Goal: Task Accomplishment & Management: Manage account settings

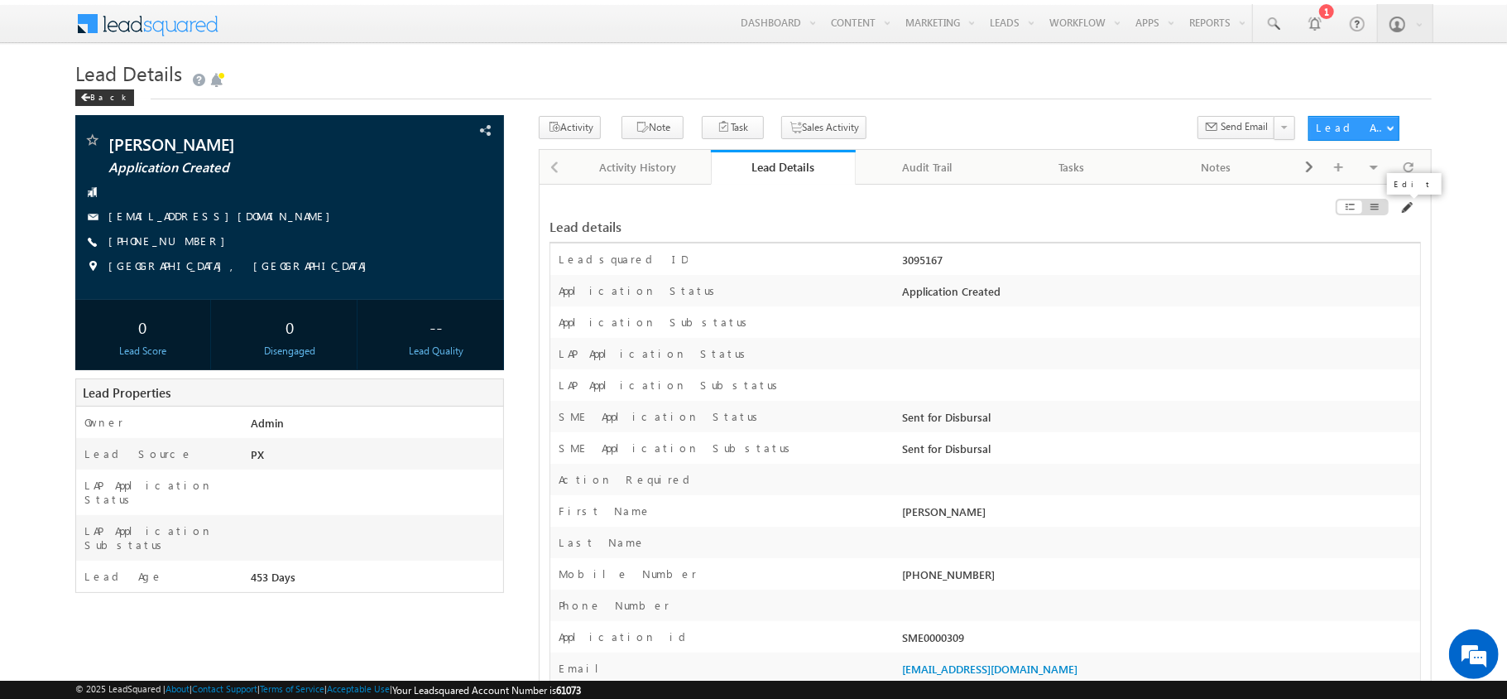
click at [1402, 210] on span at bounding box center [1406, 207] width 13 height 13
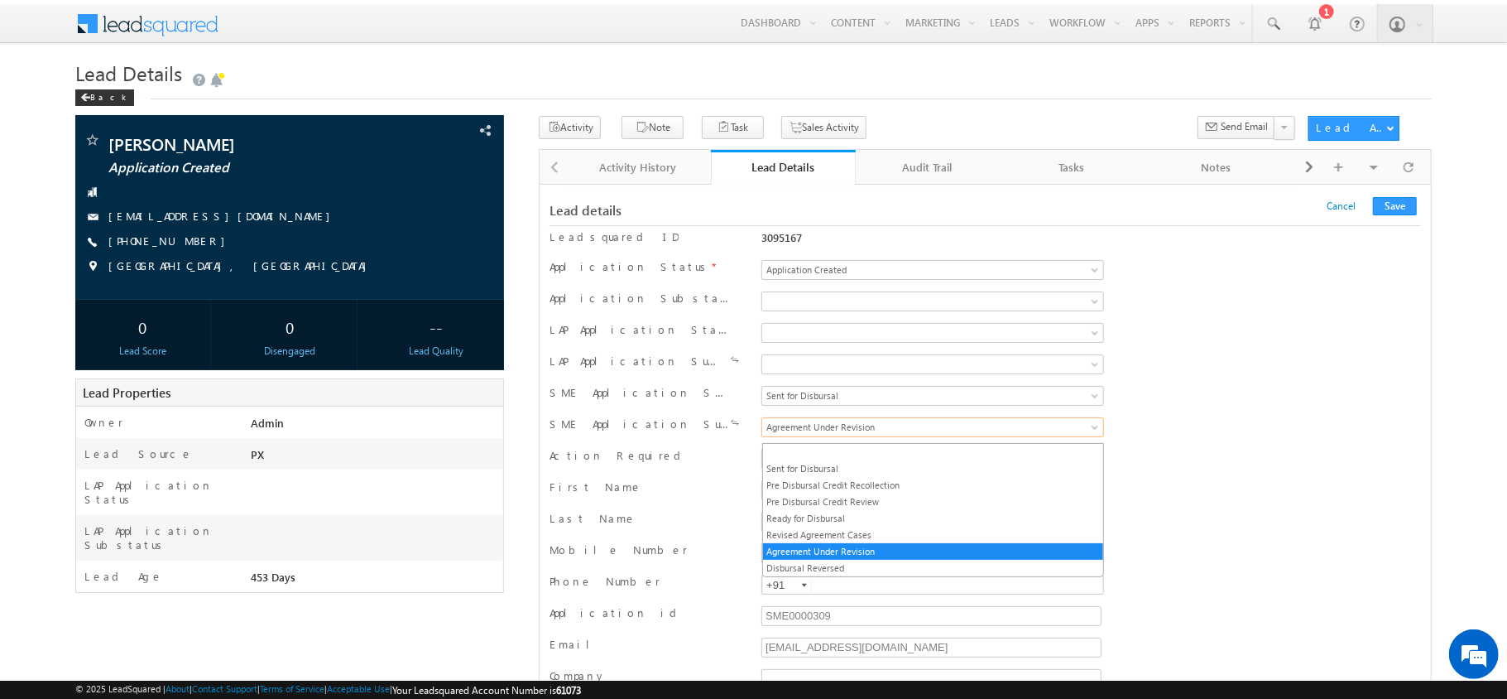
click at [902, 435] on span "Agreement Under Revision" at bounding box center [891, 427] width 258 height 15
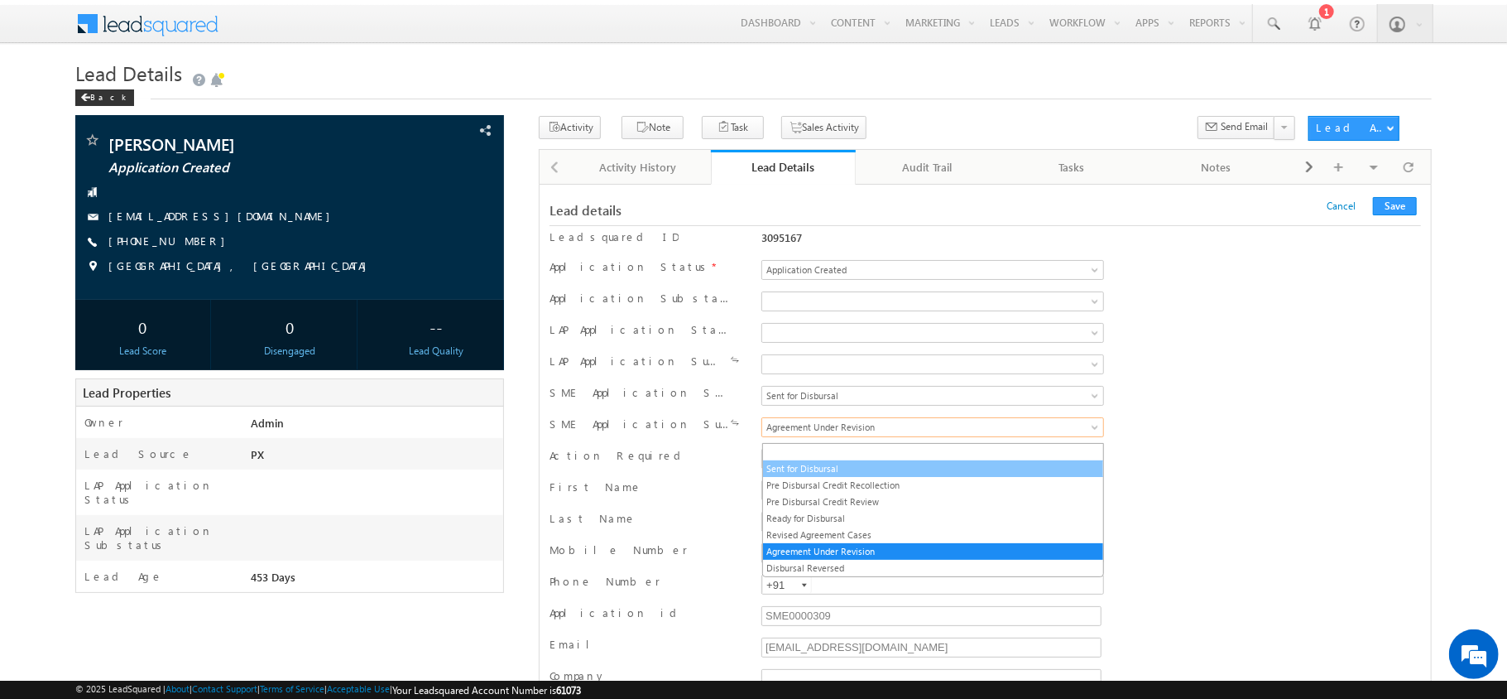
click at [816, 468] on link "Sent for Disbursal" at bounding box center [933, 468] width 340 height 15
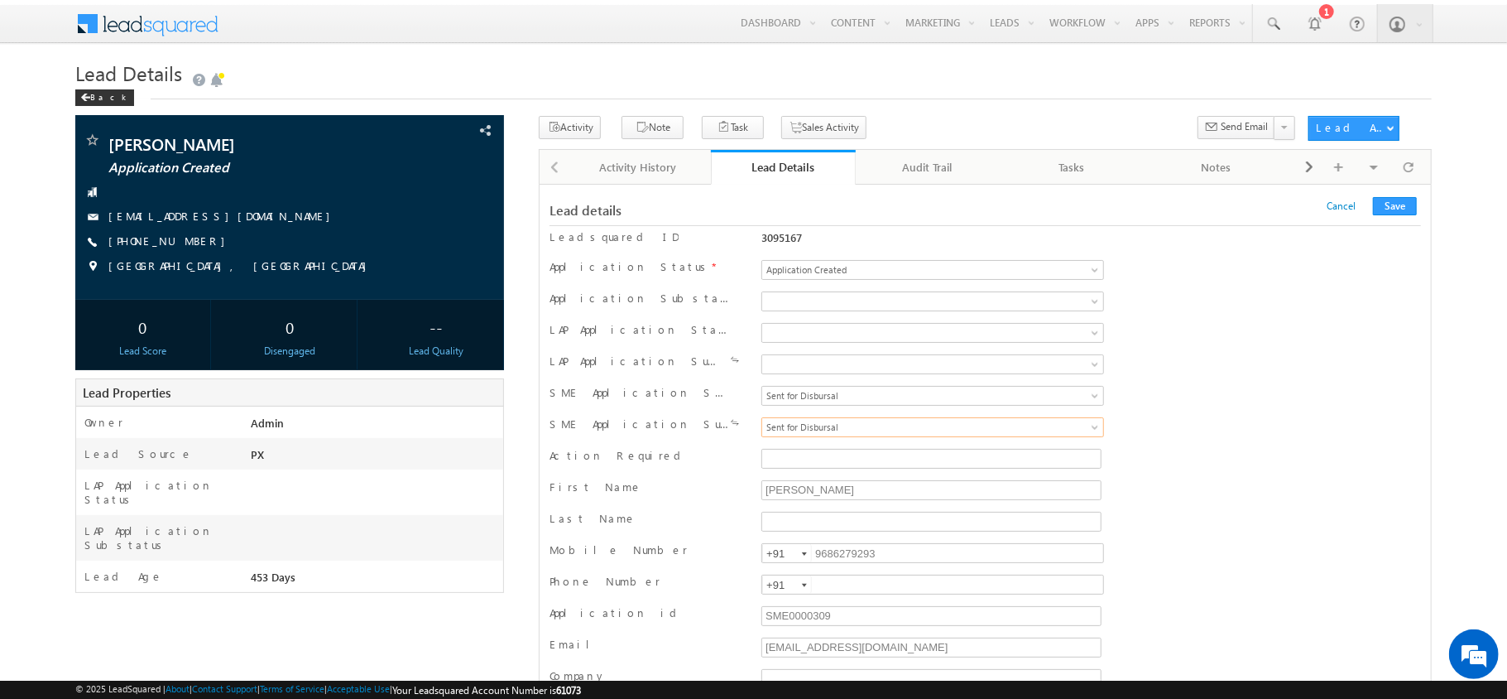
click at [1398, 196] on div "Lead details Cancel Save Cancel Save" at bounding box center [986, 210] width 872 height 31
click at [1398, 205] on button "Save" at bounding box center [1395, 206] width 44 height 18
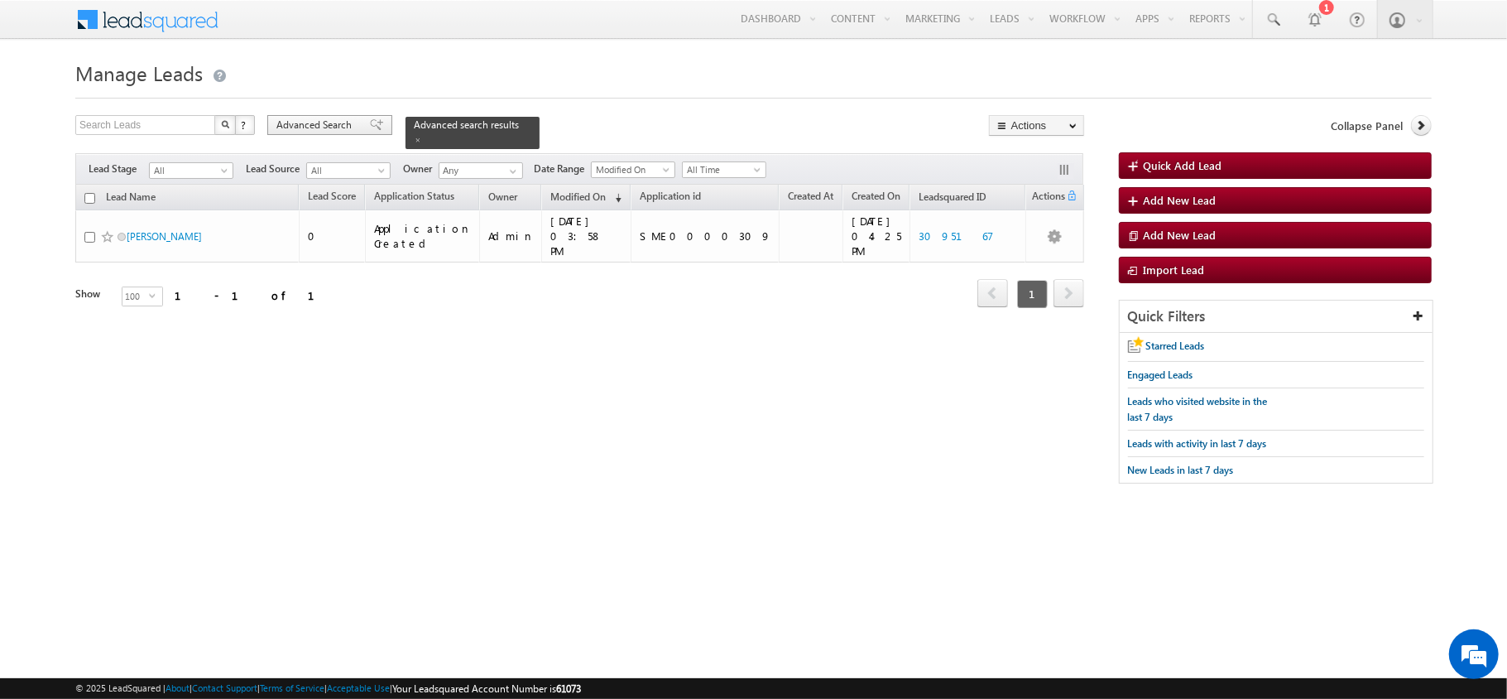
click at [322, 123] on span "Advanced Search" at bounding box center [316, 125] width 80 height 15
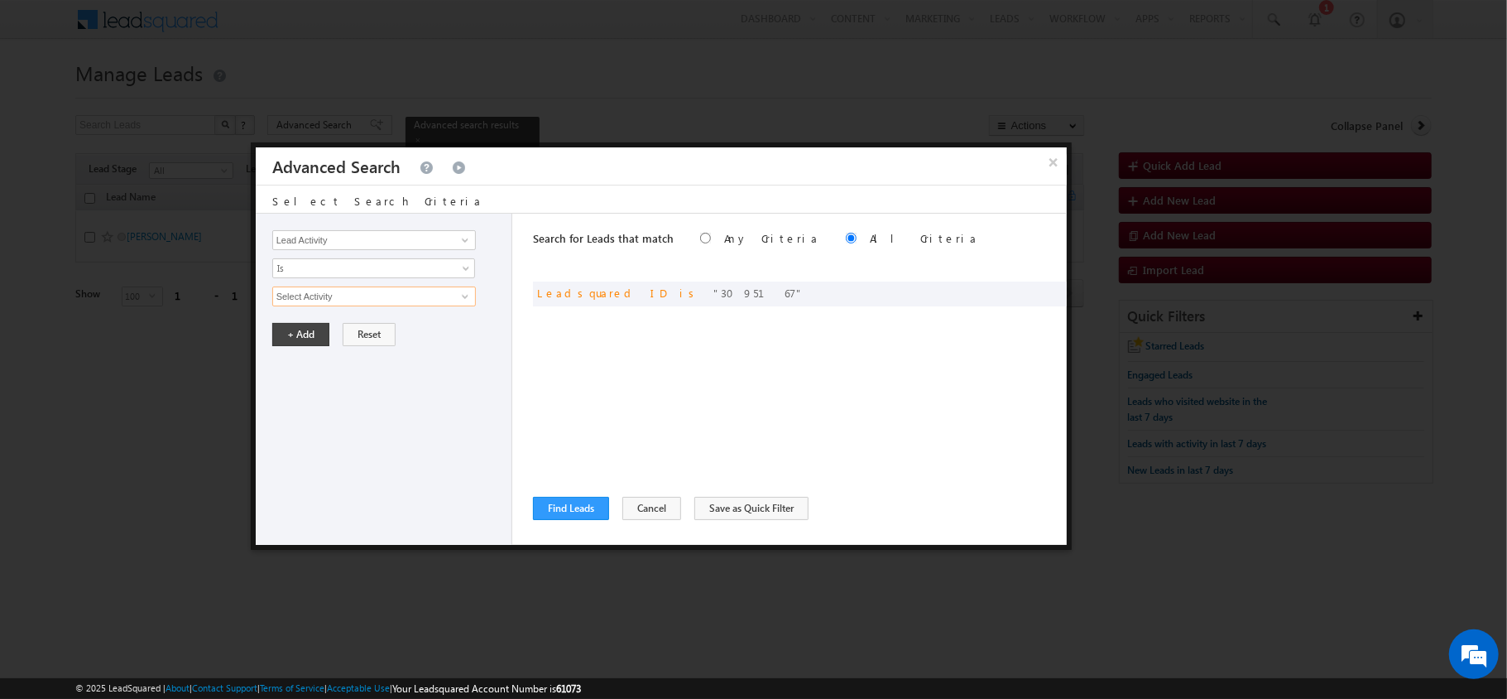
click at [442, 305] on input "Select Activity" at bounding box center [374, 296] width 204 height 20
click at [1023, 293] on span at bounding box center [1029, 292] width 12 height 12
click at [405, 288] on input "3095167" at bounding box center [374, 296] width 204 height 20
paste input "412942"
type input "4129427"
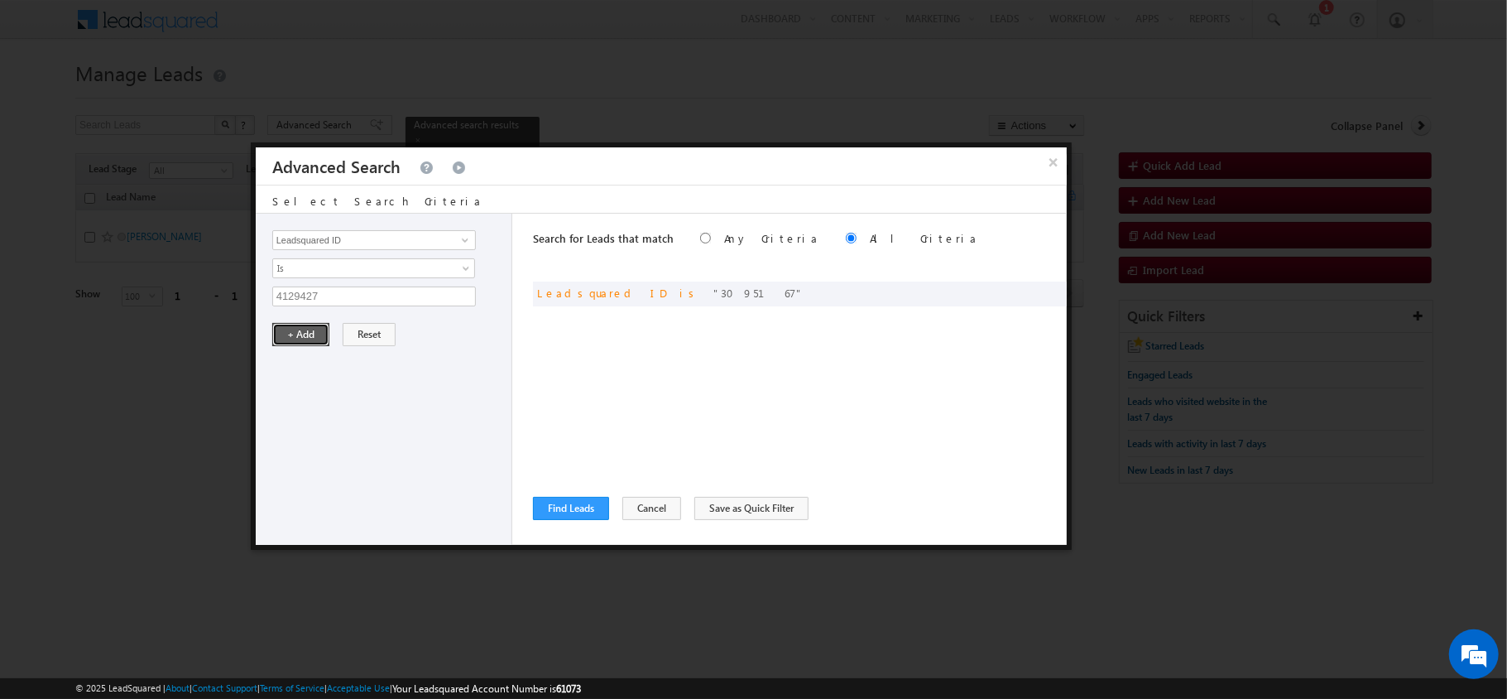
click at [281, 338] on button "+ Add" at bounding box center [300, 334] width 57 height 23
click at [584, 510] on button "Find Leads" at bounding box center [571, 508] width 76 height 23
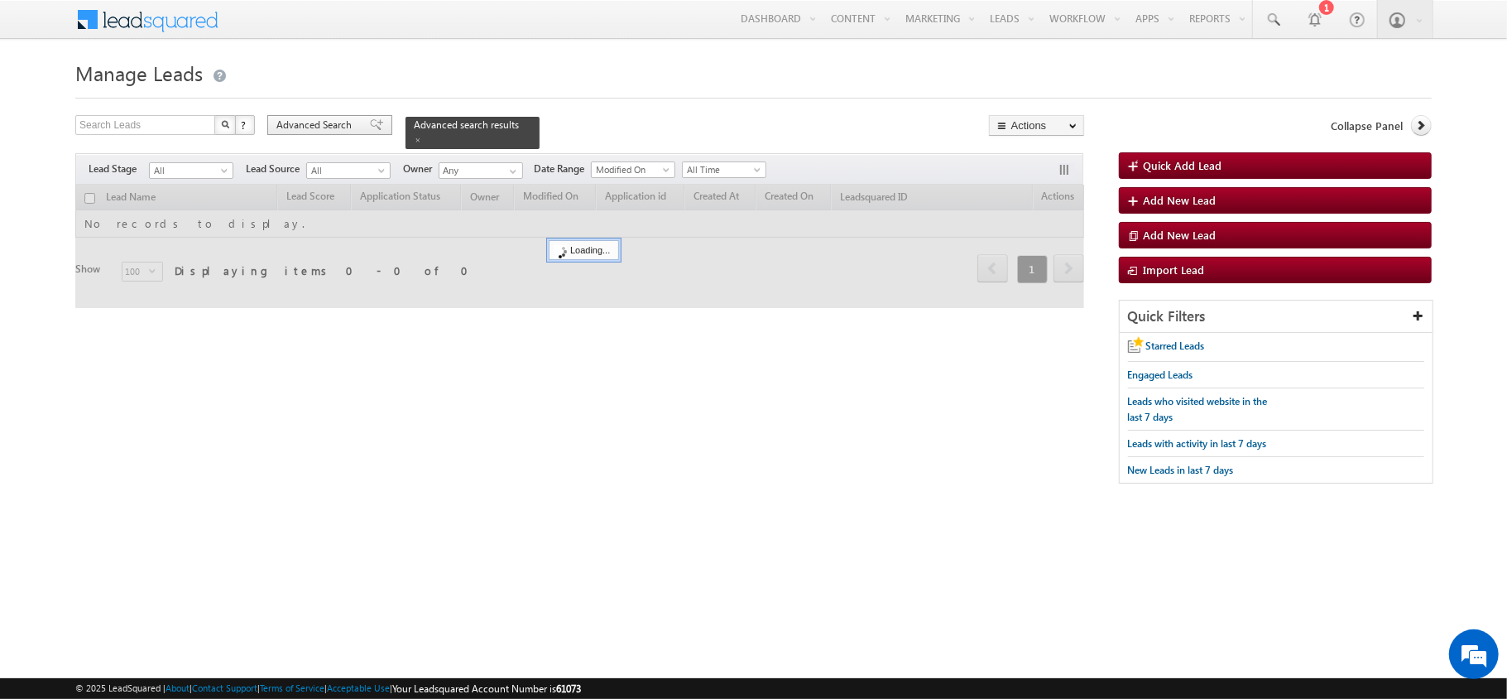
click at [339, 120] on span "Advanced Search" at bounding box center [316, 125] width 80 height 15
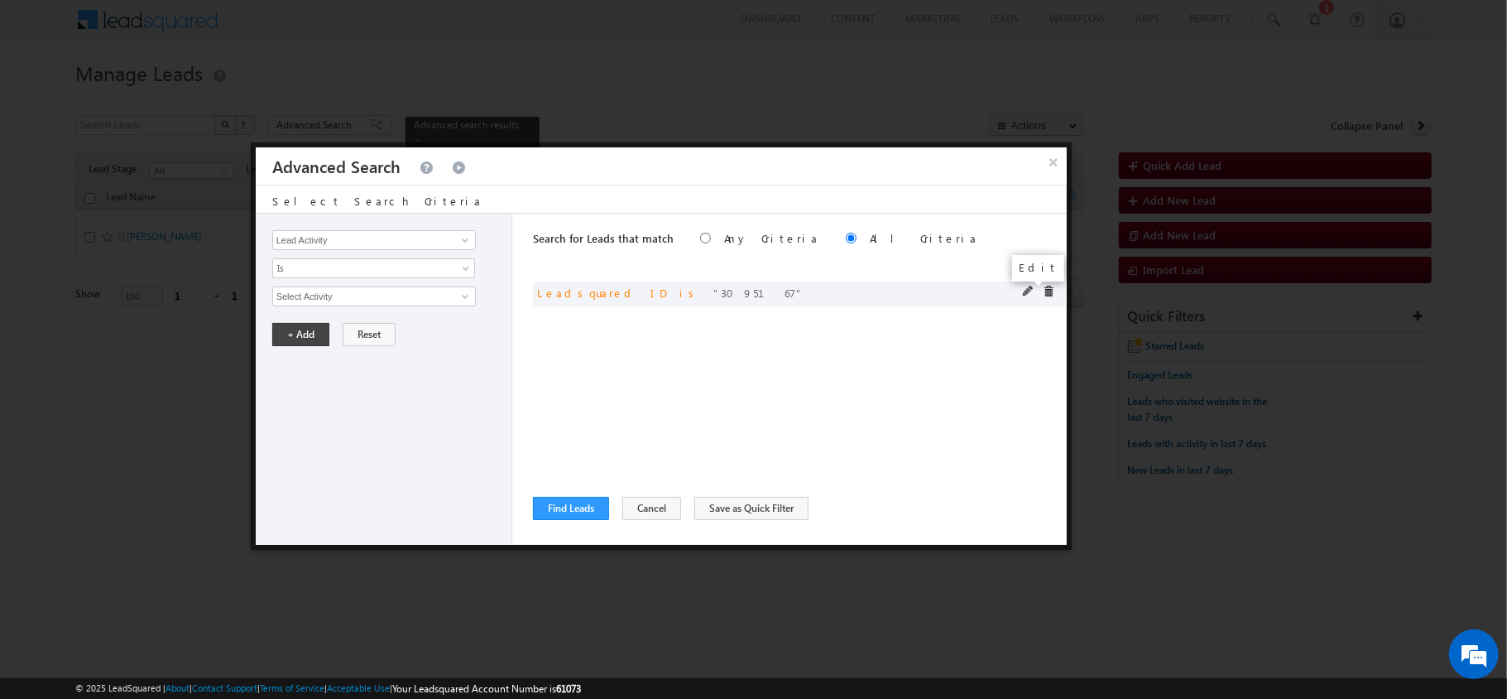
click at [1027, 286] on span at bounding box center [1029, 292] width 12 height 12
click at [407, 301] on input "3095167" at bounding box center [374, 296] width 204 height 20
paste input "412942"
type input "4129427"
click at [295, 329] on button "+ Add" at bounding box center [300, 334] width 57 height 23
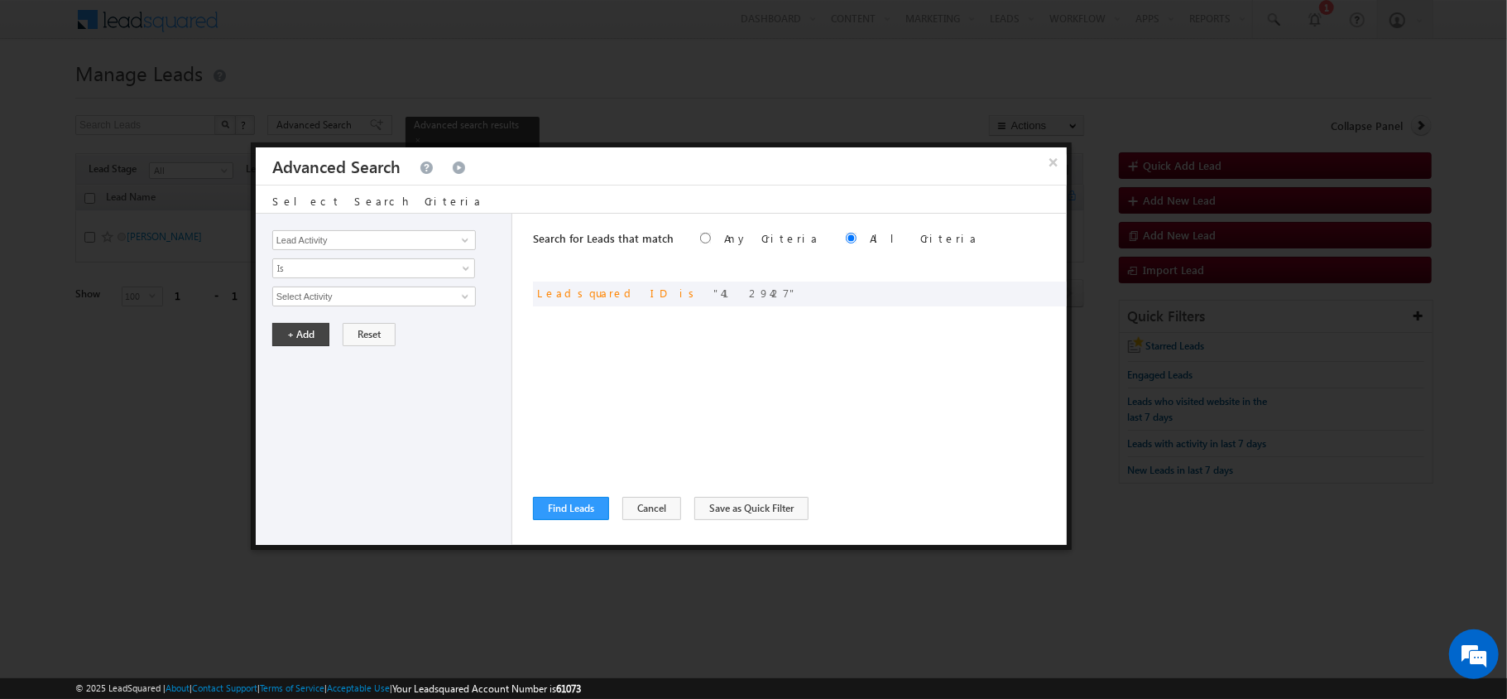
click at [563, 523] on div "Search for Leads that match Any Criteria All Criteria Note that the current tri…" at bounding box center [800, 379] width 534 height 331
click at [563, 518] on button "Find Leads" at bounding box center [571, 508] width 76 height 23
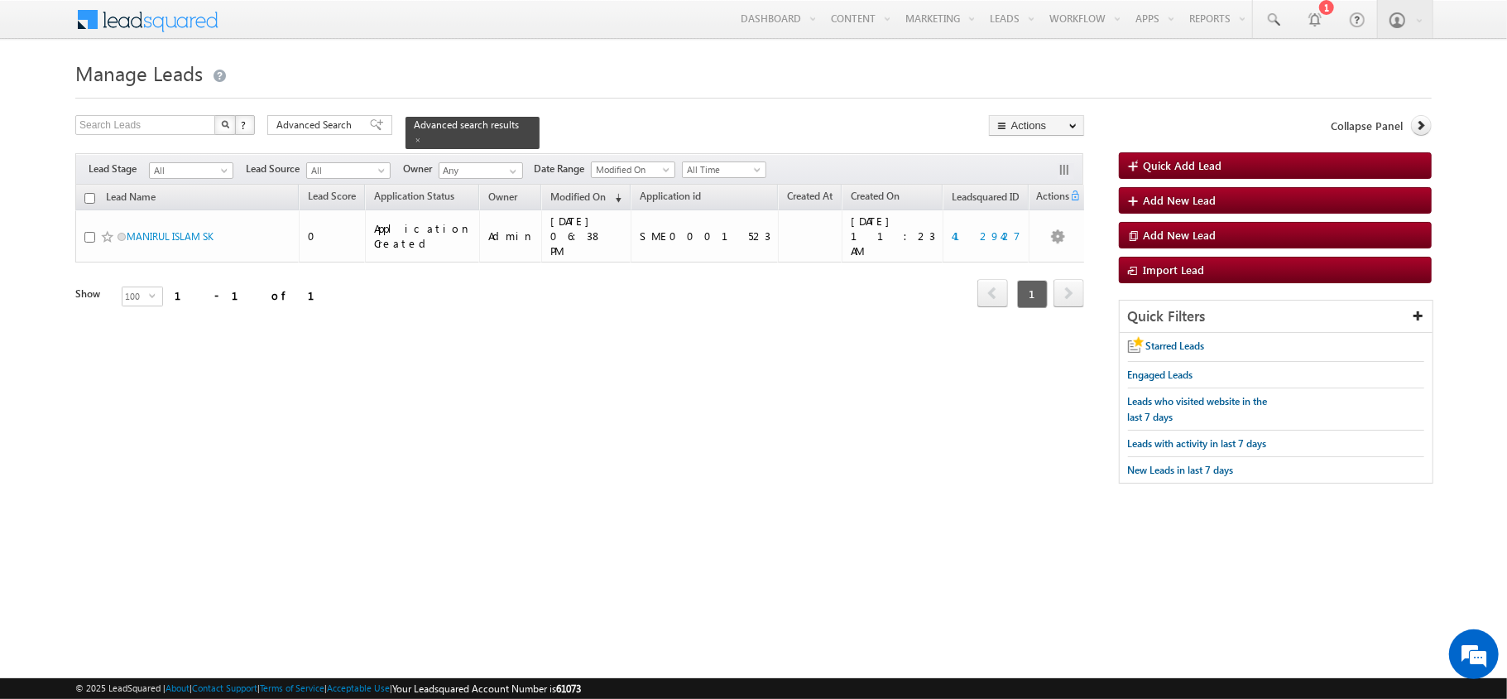
click at [316, 109] on form "Manage Leads Quick Add Lead Search Leads X ? 1 results found Advanced Search Ad…" at bounding box center [753, 277] width 1357 height 444
click at [324, 119] on span "Advanced Search" at bounding box center [316, 125] width 80 height 15
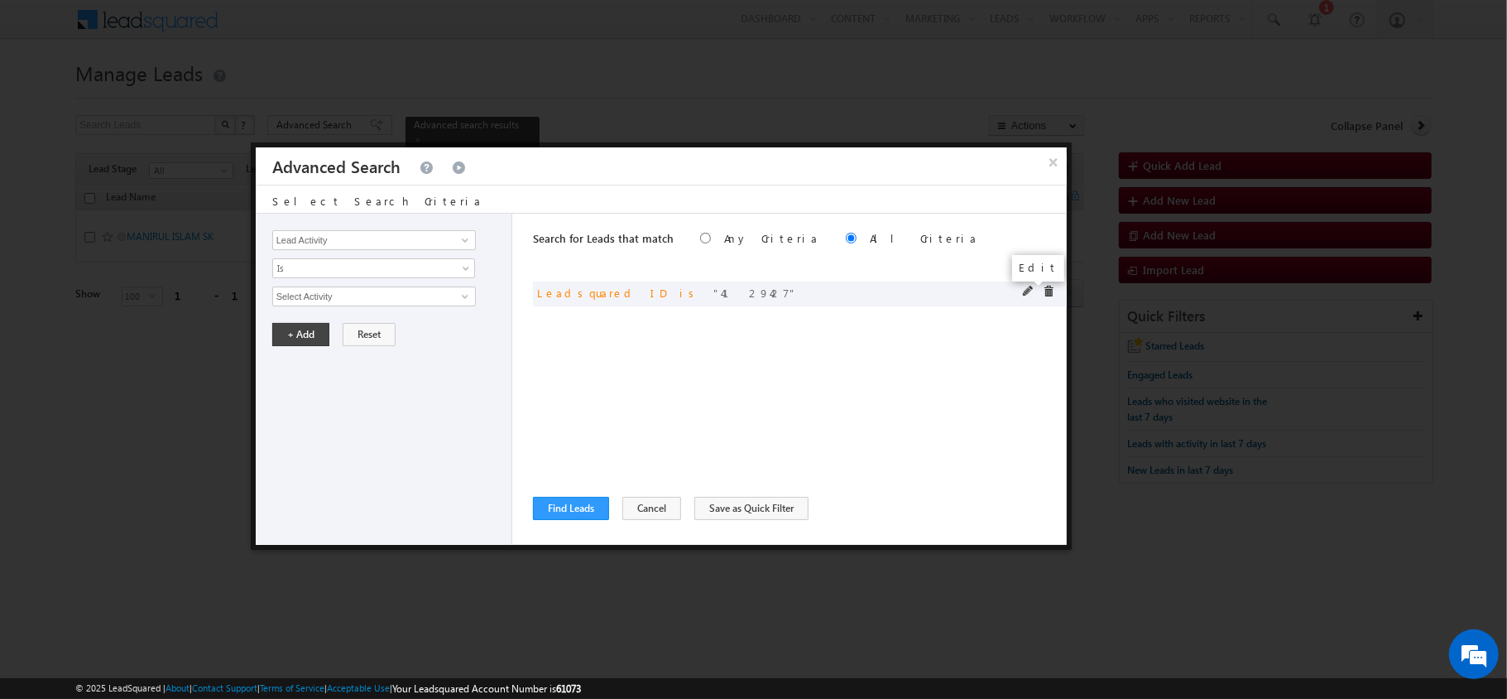
click at [1033, 291] on span at bounding box center [1029, 292] width 12 height 12
click at [395, 300] on input "4129427" at bounding box center [374, 296] width 204 height 20
paste input "309516"
type input "3095167"
click at [288, 341] on button "+ Add" at bounding box center [300, 334] width 57 height 23
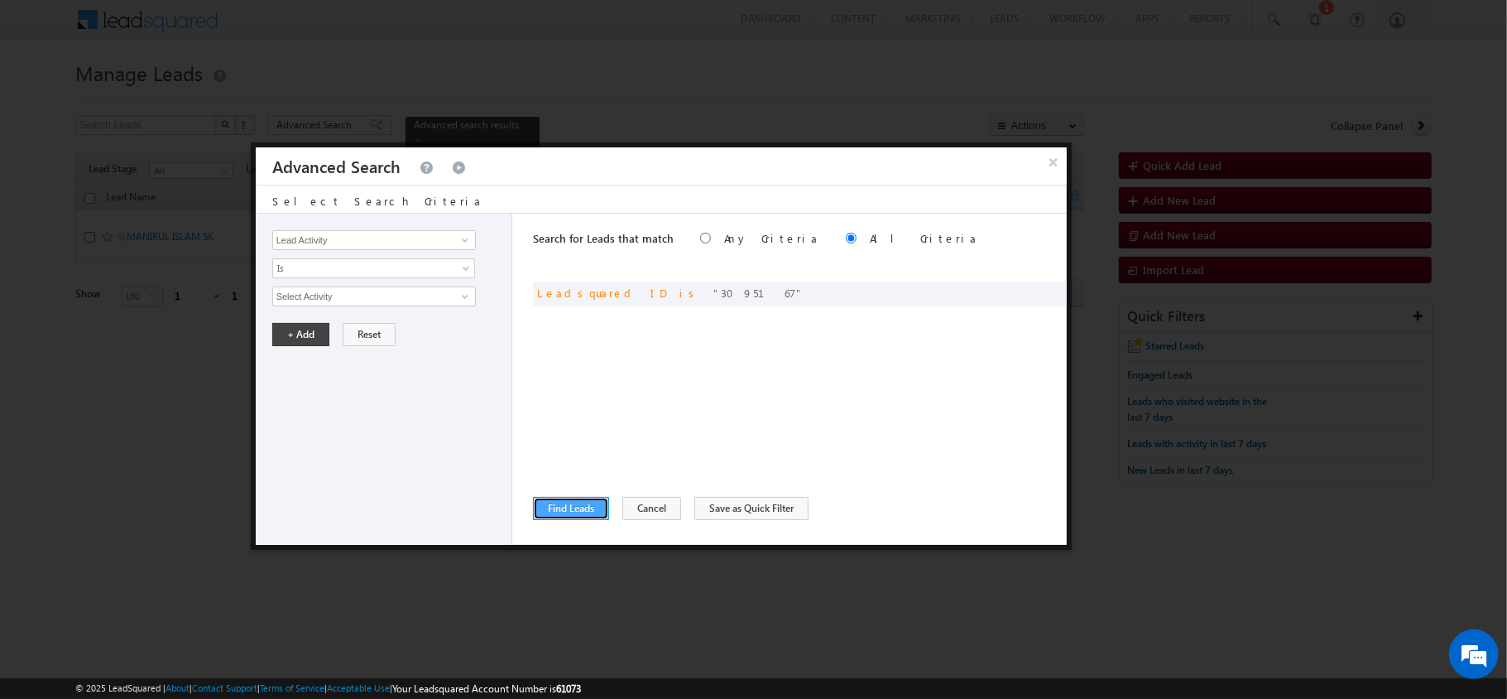
click at [584, 516] on button "Find Leads" at bounding box center [571, 508] width 76 height 23
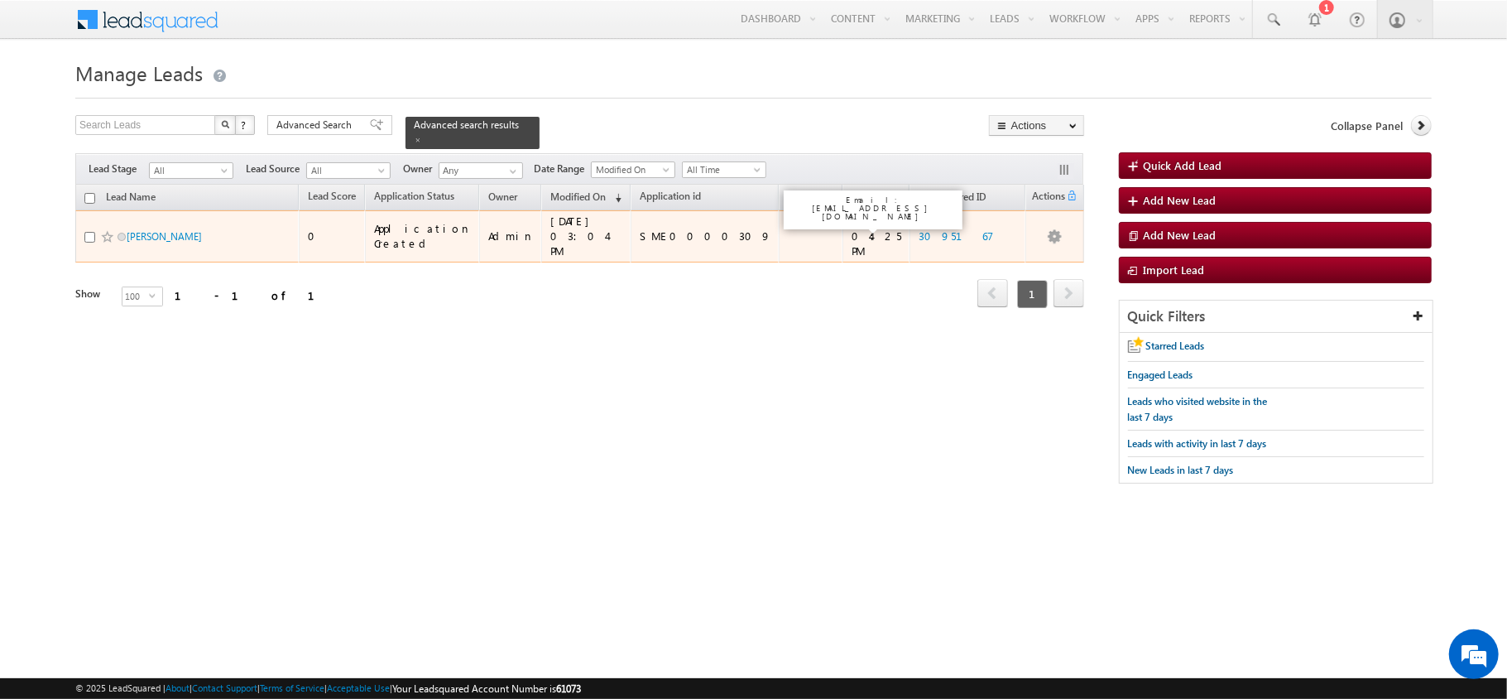
drag, startPoint x: 844, startPoint y: 219, endPoint x: 755, endPoint y: 286, distance: 112.2
click at [755, 286] on div "Refresh first prev 1 next last 1 - 1 of 1" at bounding box center [579, 286] width 1009 height 48
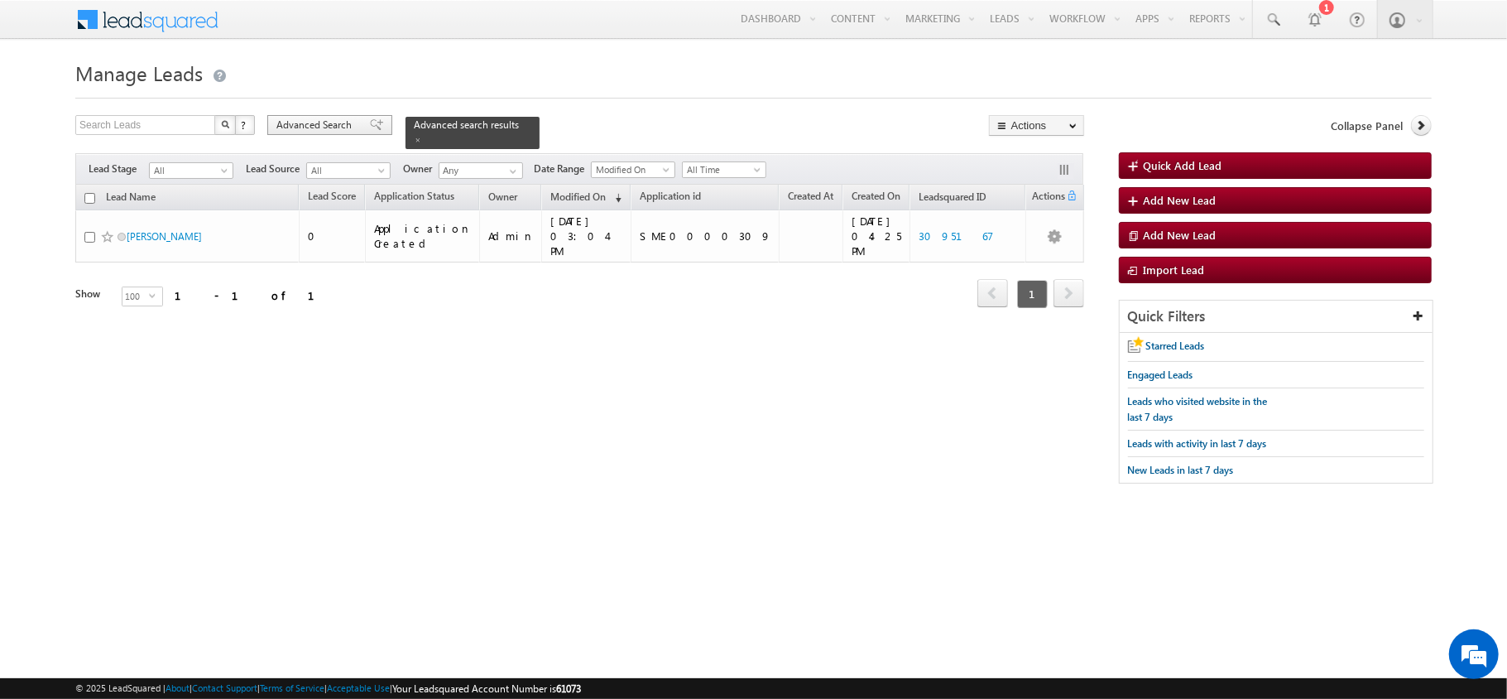
click at [352, 124] on span "Advanced Search" at bounding box center [316, 125] width 80 height 15
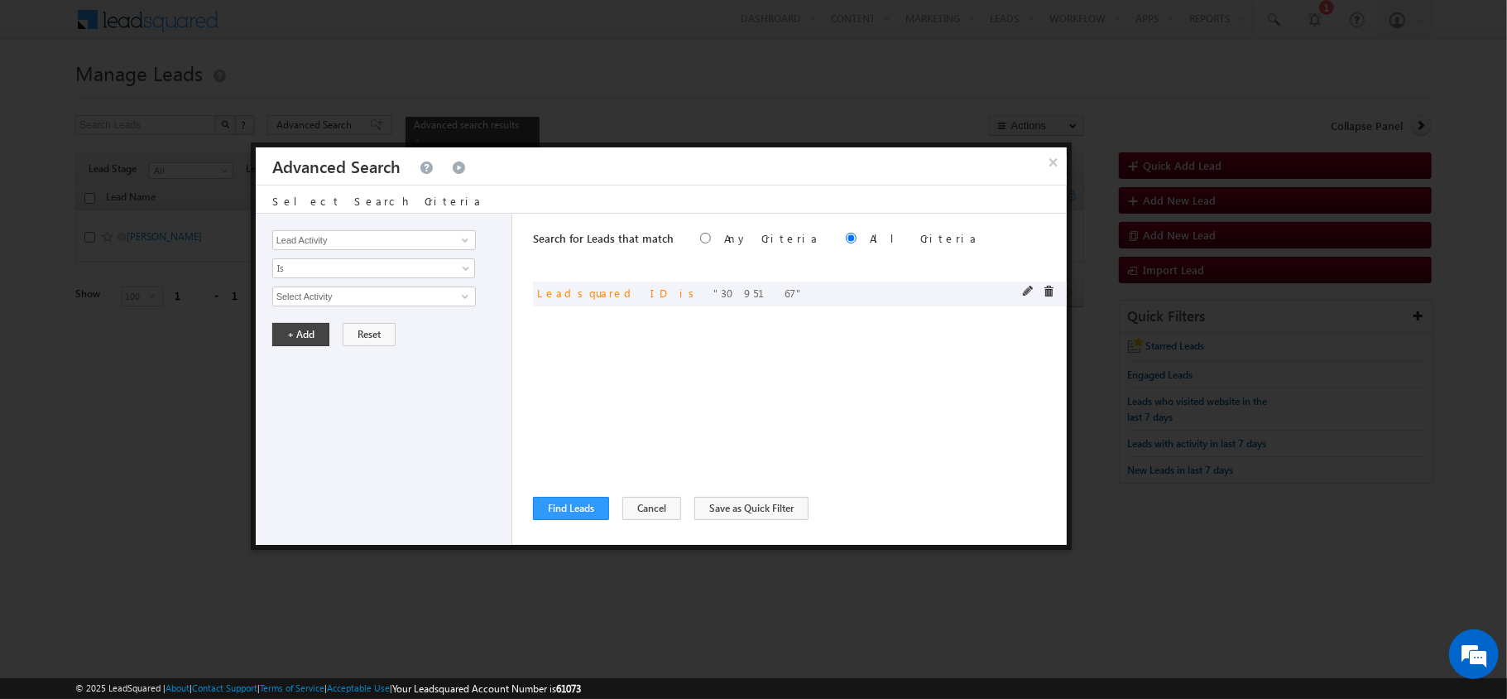
click at [1020, 291] on div "and Leadsquared ID is 3095167" at bounding box center [800, 293] width 534 height 25
click at [1023, 291] on span at bounding box center [1029, 292] width 12 height 12
click at [358, 290] on input "3095167" at bounding box center [374, 296] width 204 height 20
paste input "4129410"
type input "4129410"
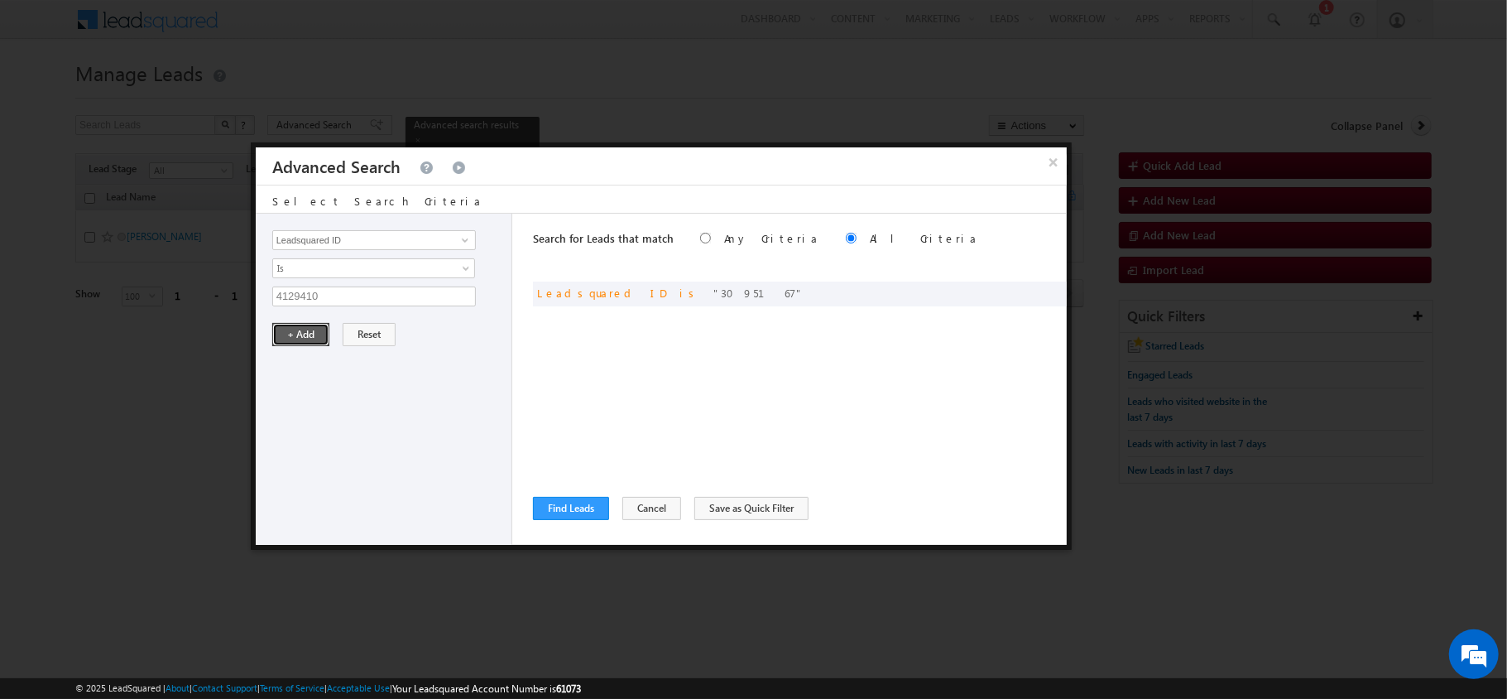
click at [278, 342] on button "+ Add" at bounding box center [300, 334] width 57 height 23
click at [588, 516] on button "Find Leads" at bounding box center [571, 508] width 76 height 23
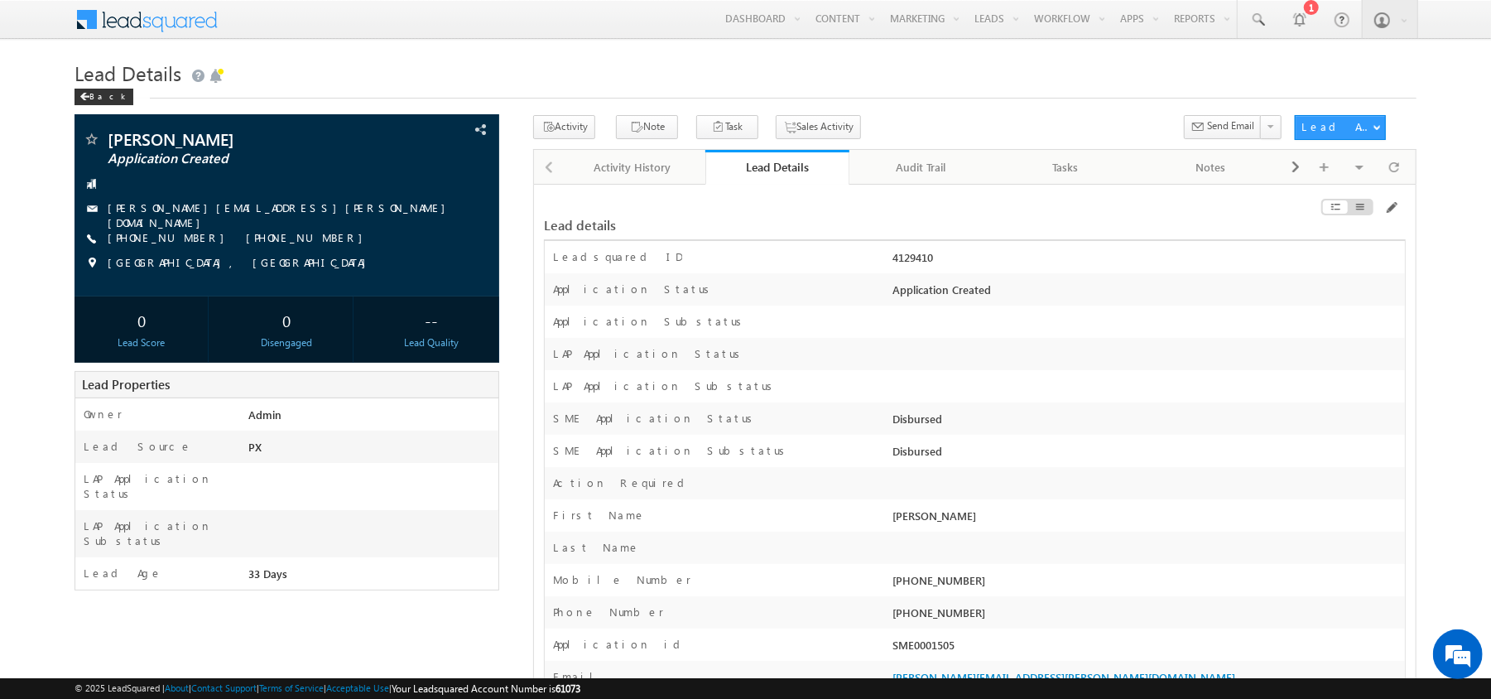
click at [1398, 212] on div at bounding box center [1269, 210] width 272 height 18
click at [1391, 207] on span at bounding box center [1390, 207] width 13 height 13
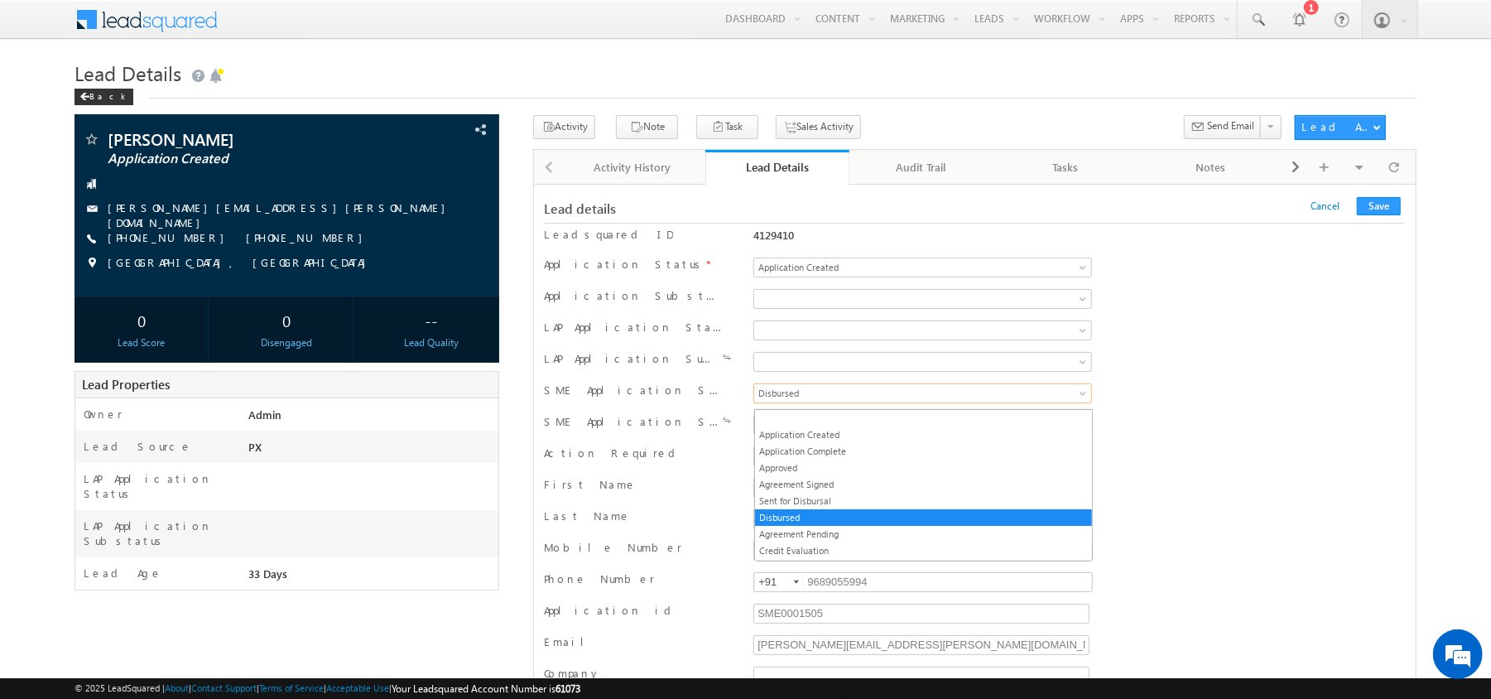
click at [875, 392] on span "Disbursed" at bounding box center [883, 393] width 258 height 15
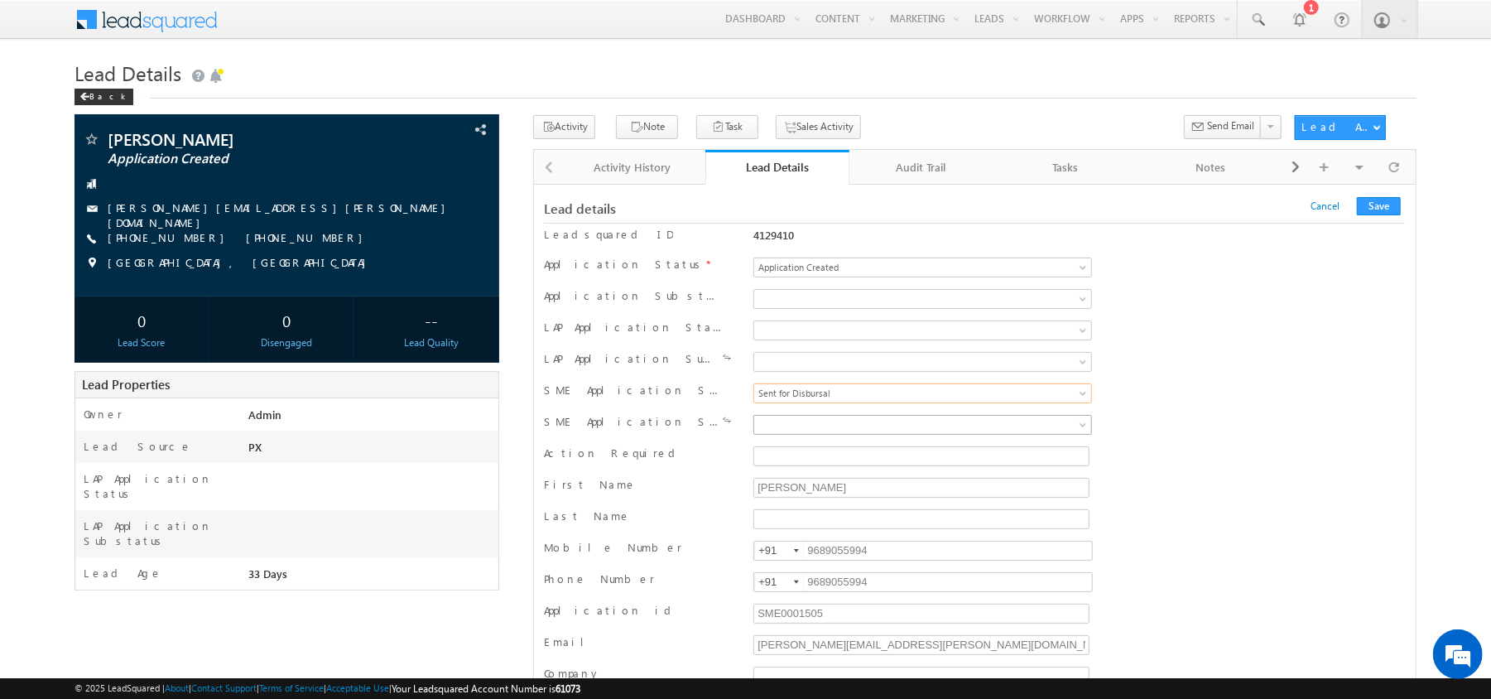
click at [846, 431] on span at bounding box center [883, 424] width 258 height 15
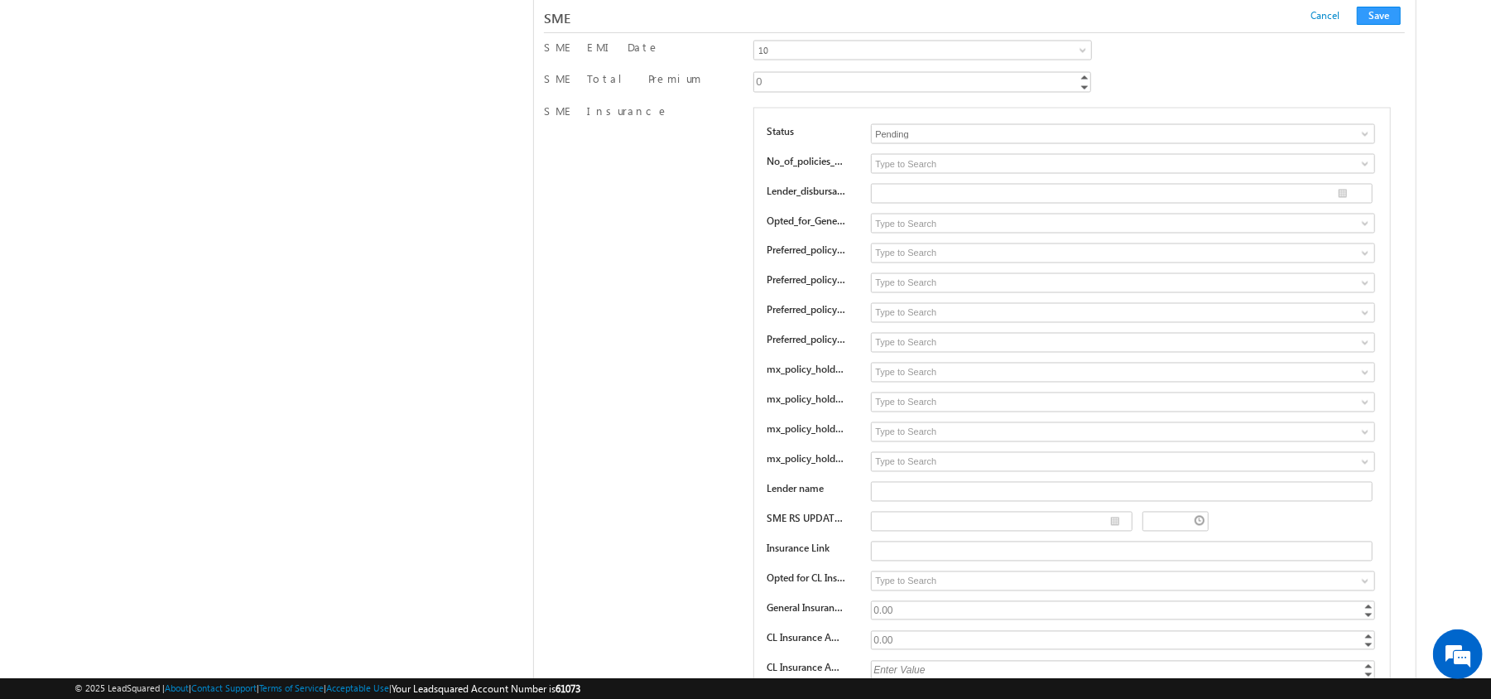
scroll to position [24889, 0]
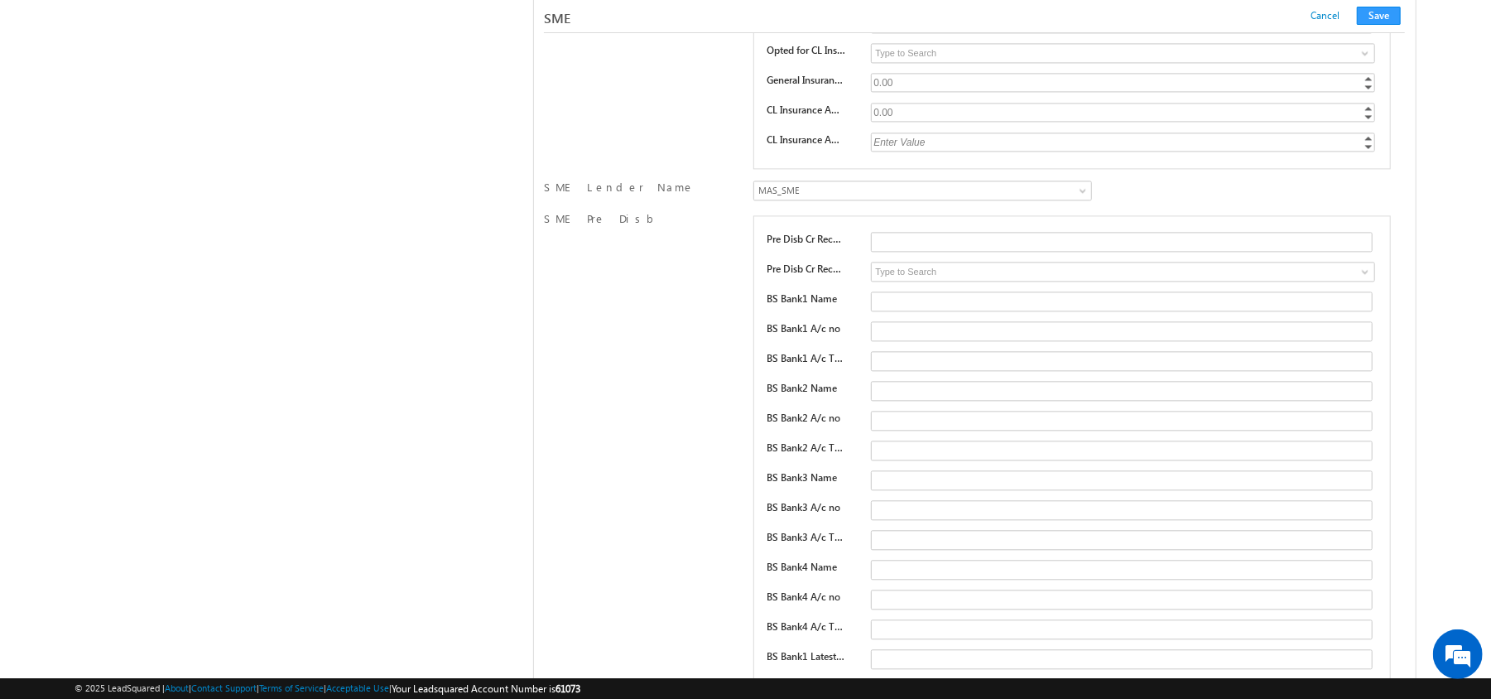
click at [816, 208] on div "SME Lender Name Wortgage_Finance_SME NorthernArc_SME Vivriti_SME UGRO_SME IIFL_…" at bounding box center [975, 191] width 862 height 31
click at [822, 198] on span "MAS_SME" at bounding box center [883, 190] width 258 height 15
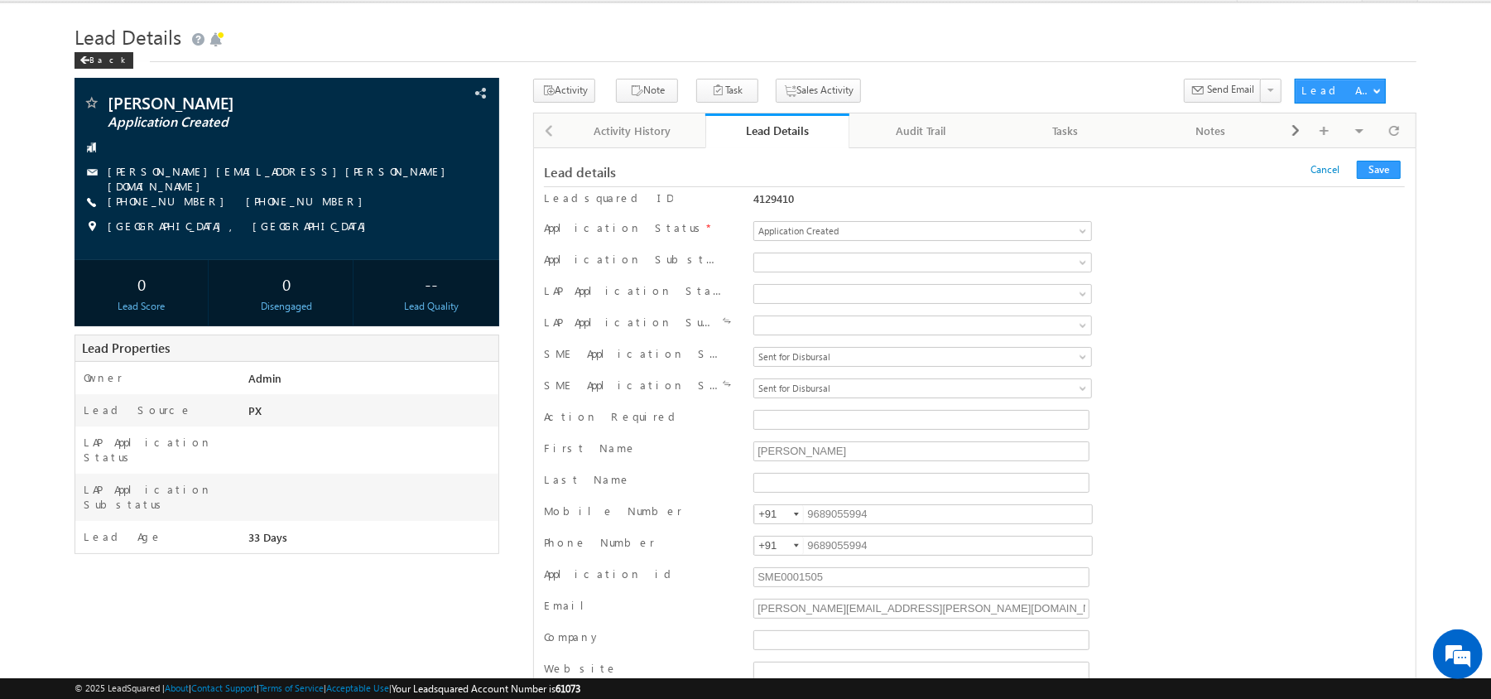
scroll to position [0, 0]
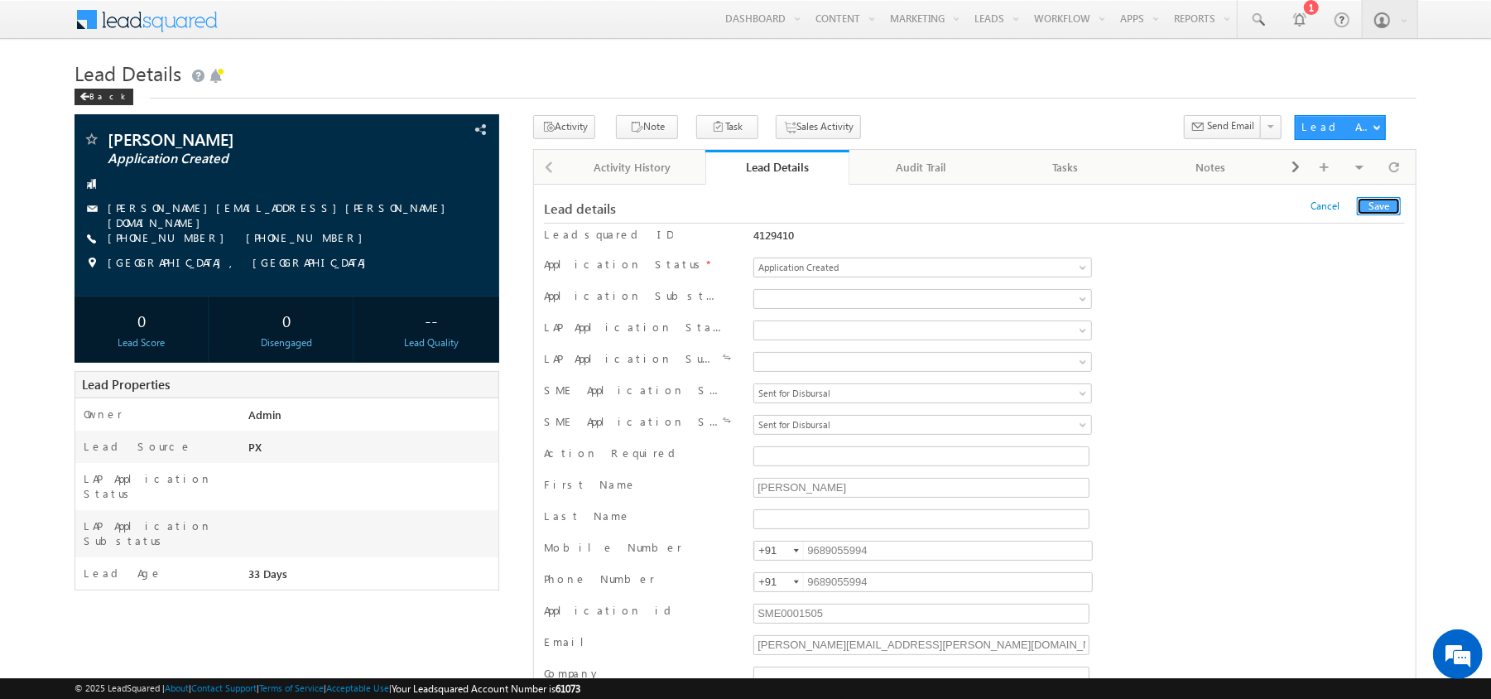
click at [1374, 200] on button "Save" at bounding box center [1379, 206] width 44 height 18
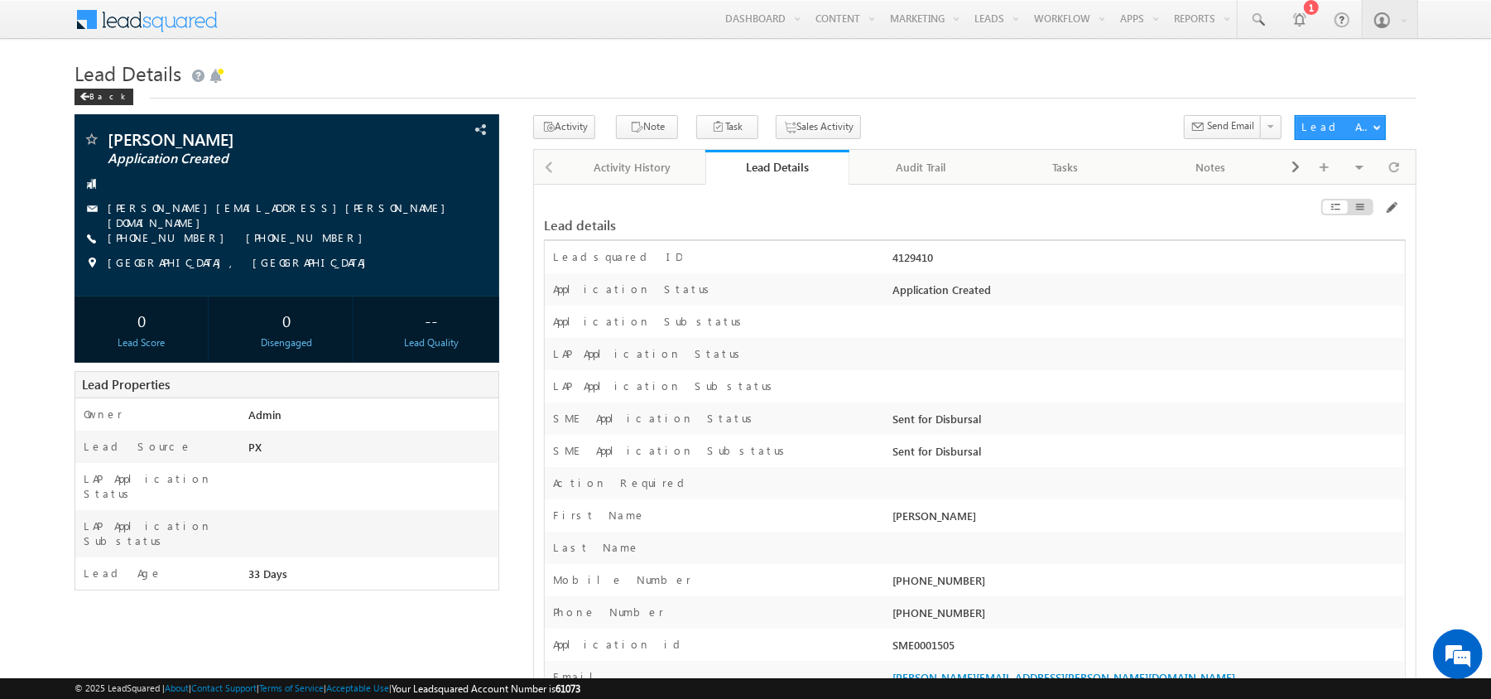
drag, startPoint x: 939, startPoint y: 263, endPoint x: 892, endPoint y: 268, distance: 46.6
click at [892, 268] on div "4129410" at bounding box center [1147, 260] width 516 height 23
copy div "4129410"
click at [1402, 209] on div at bounding box center [1269, 210] width 272 height 18
click at [1396, 219] on div at bounding box center [1269, 210] width 272 height 18
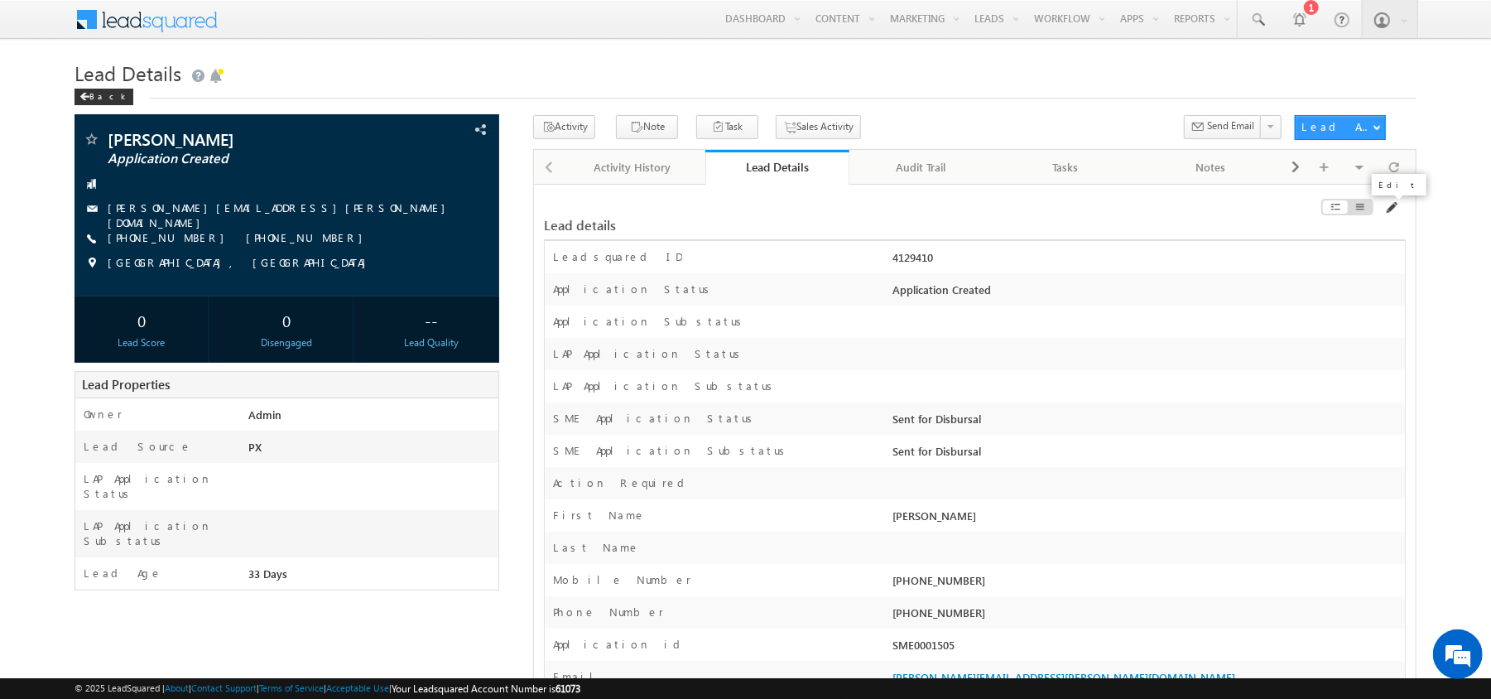
click at [1391, 205] on span at bounding box center [1390, 207] width 13 height 13
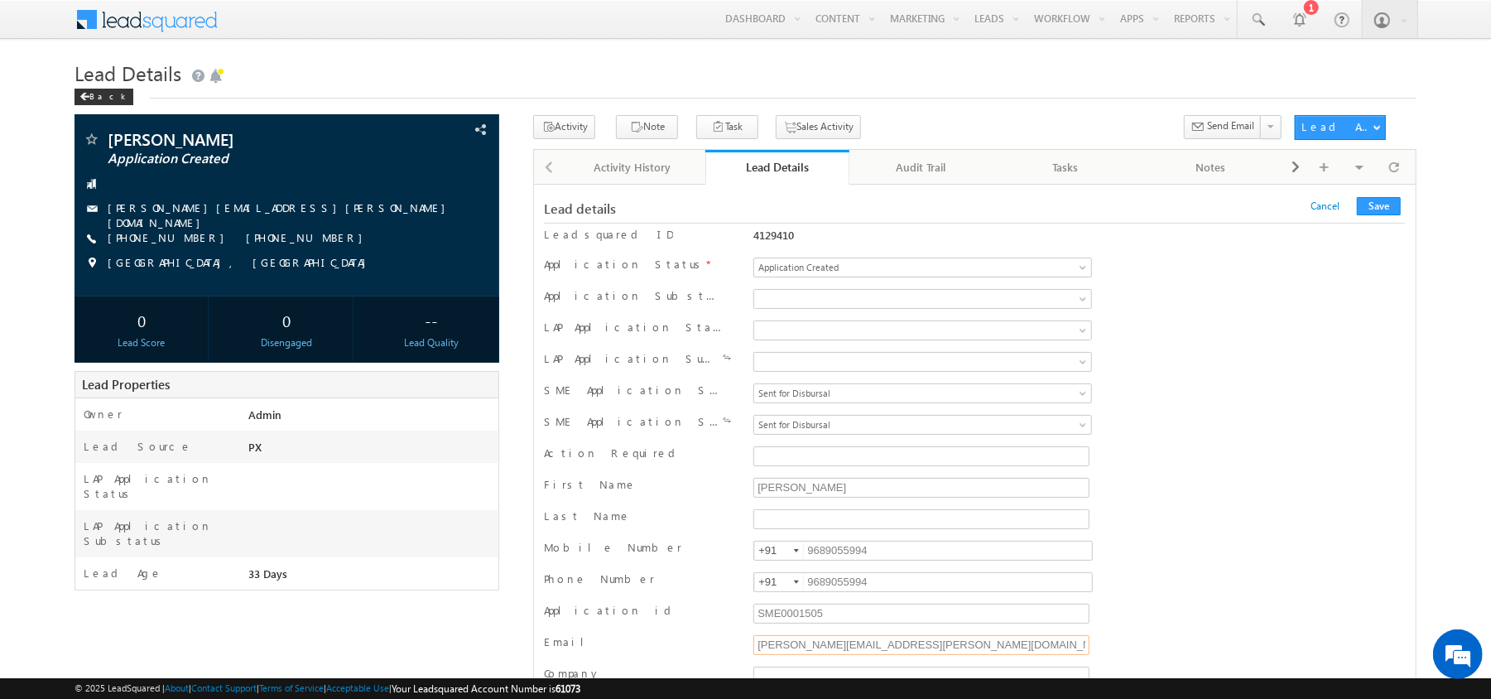
click at [912, 635] on input "[PERSON_NAME][EMAIL_ADDRESS][PERSON_NAME][DOMAIN_NAME]" at bounding box center [921, 645] width 336 height 20
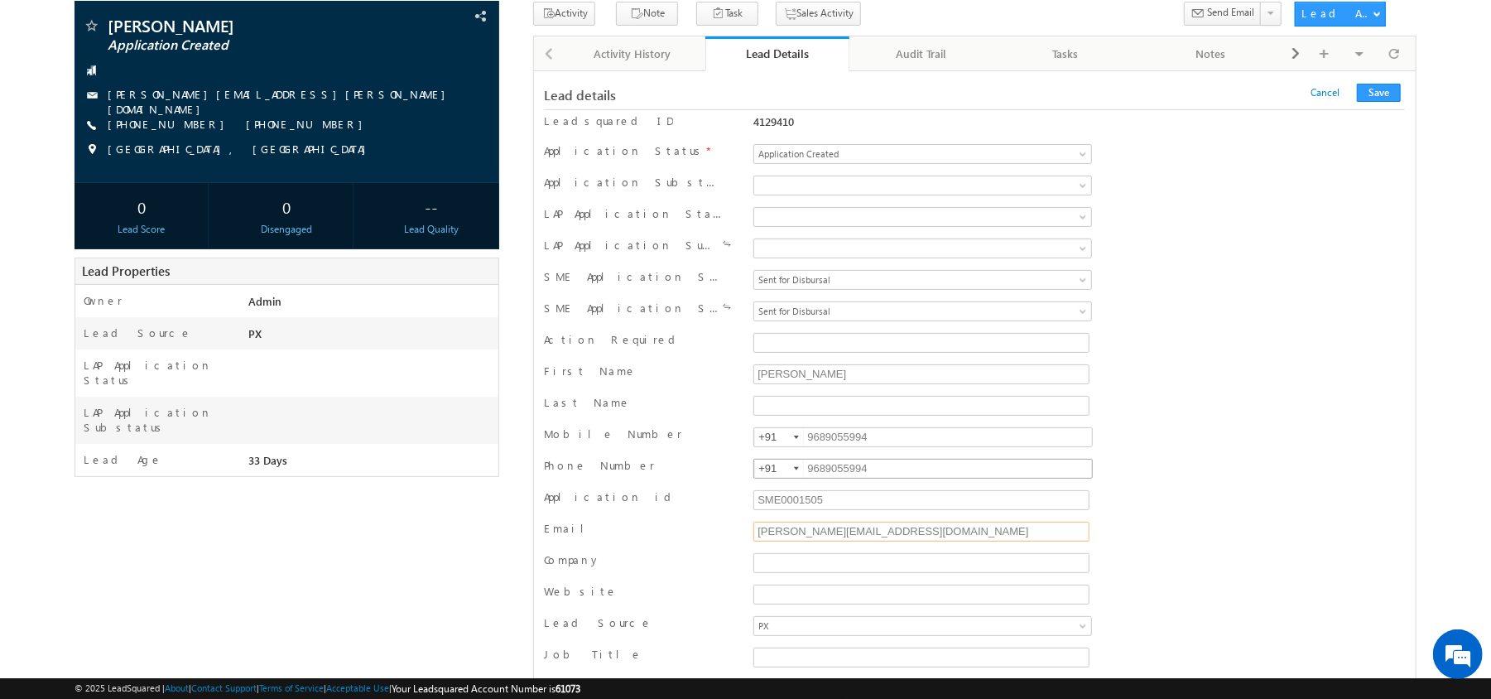
type input "[PERSON_NAME][EMAIL_ADDRESS][DOMAIN_NAME]"
click at [872, 467] on input "9689055994" at bounding box center [922, 469] width 339 height 20
click at [866, 477] on input "8365227843" at bounding box center [922, 469] width 339 height 20
type input "8365227843"
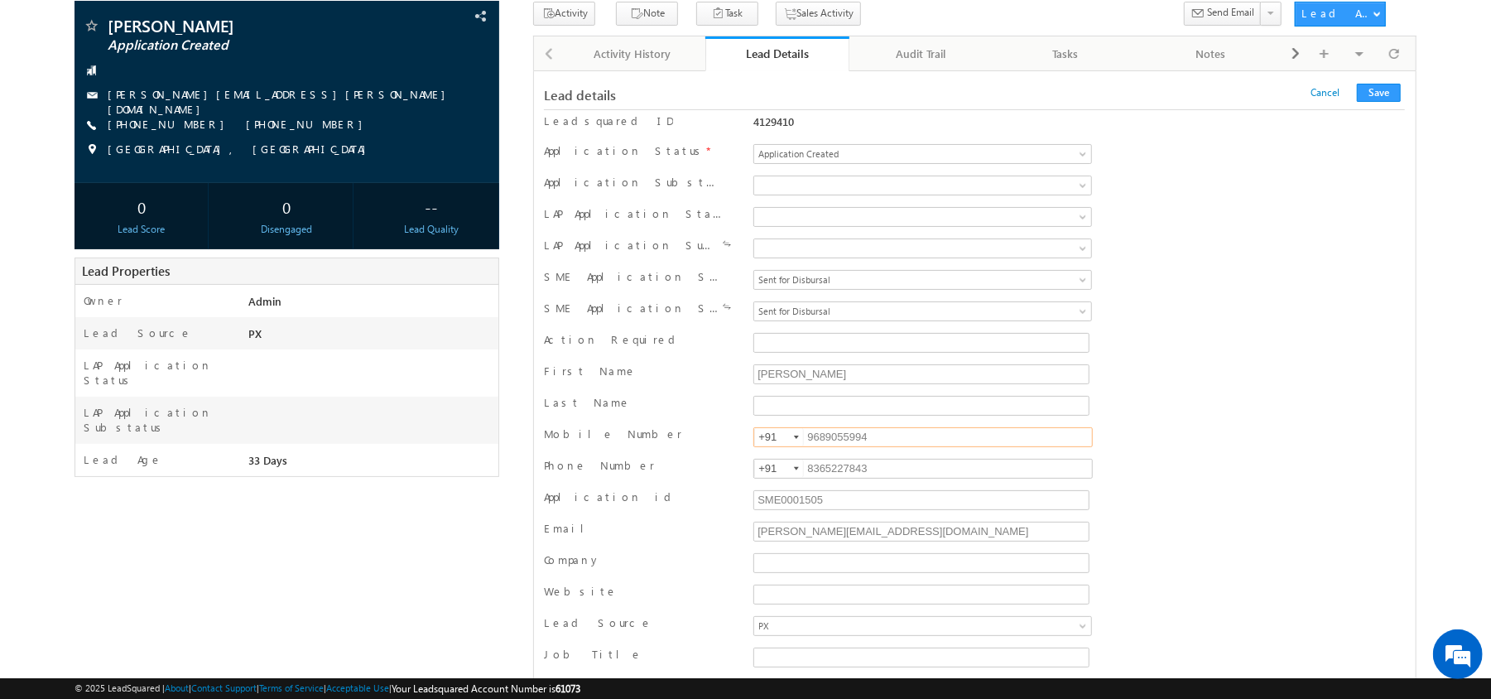
click at [846, 435] on input "9689055994" at bounding box center [922, 437] width 339 height 20
paste input "8365227843"
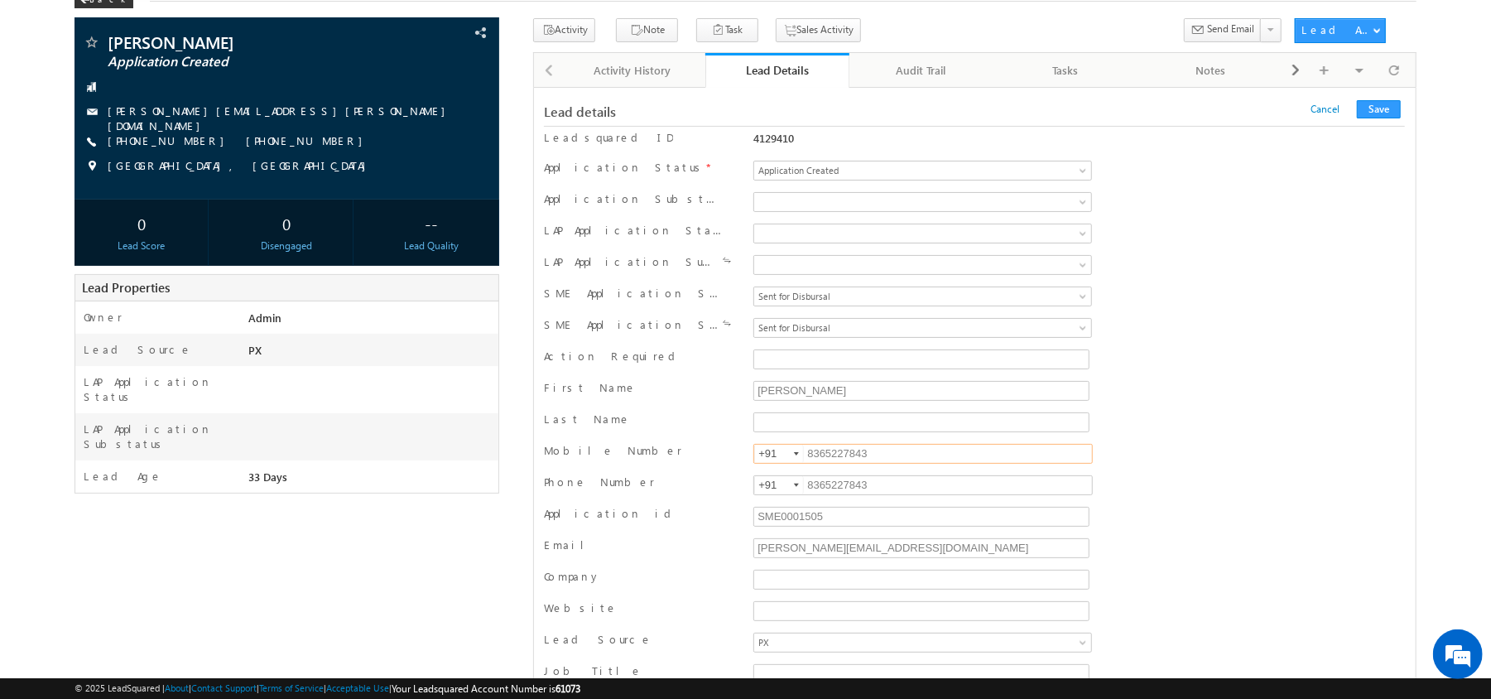
scroll to position [93, 0]
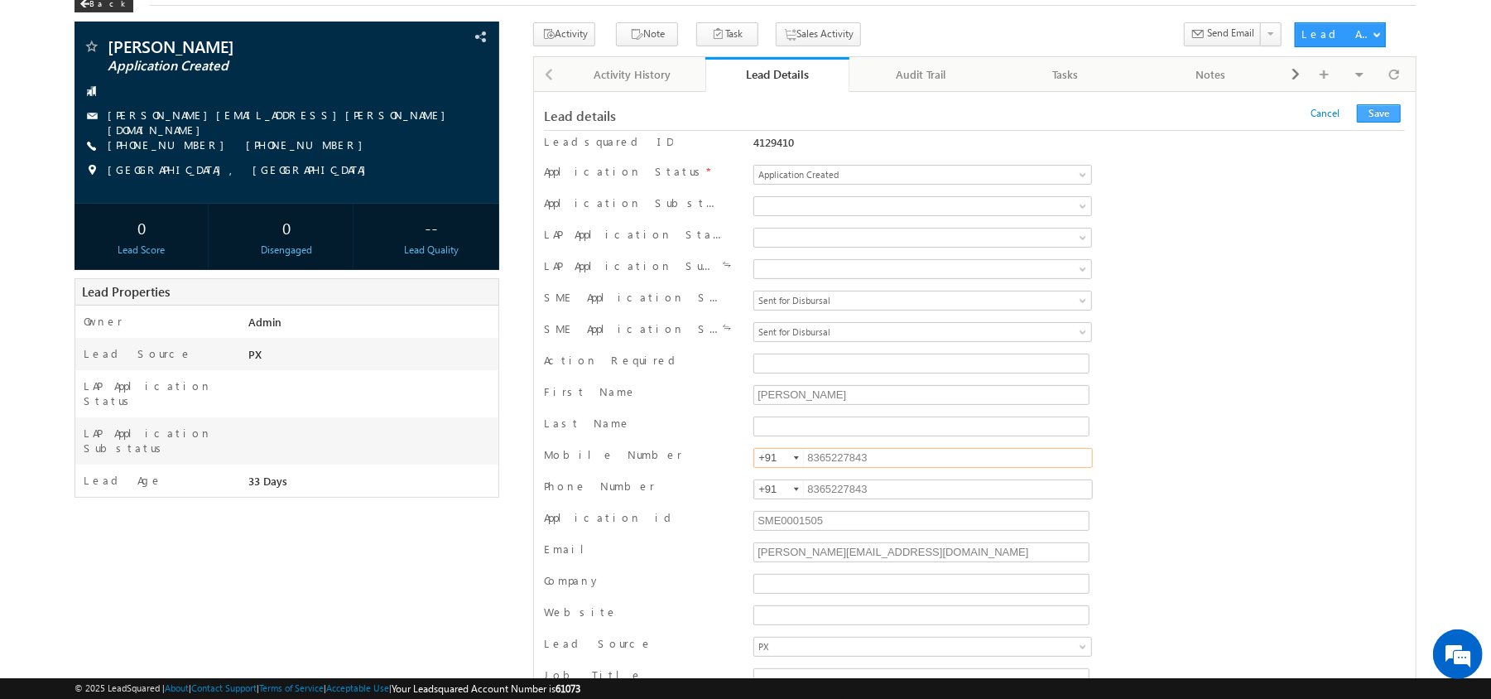
type input "8365227843"
click at [1384, 123] on button "Save" at bounding box center [1379, 113] width 44 height 18
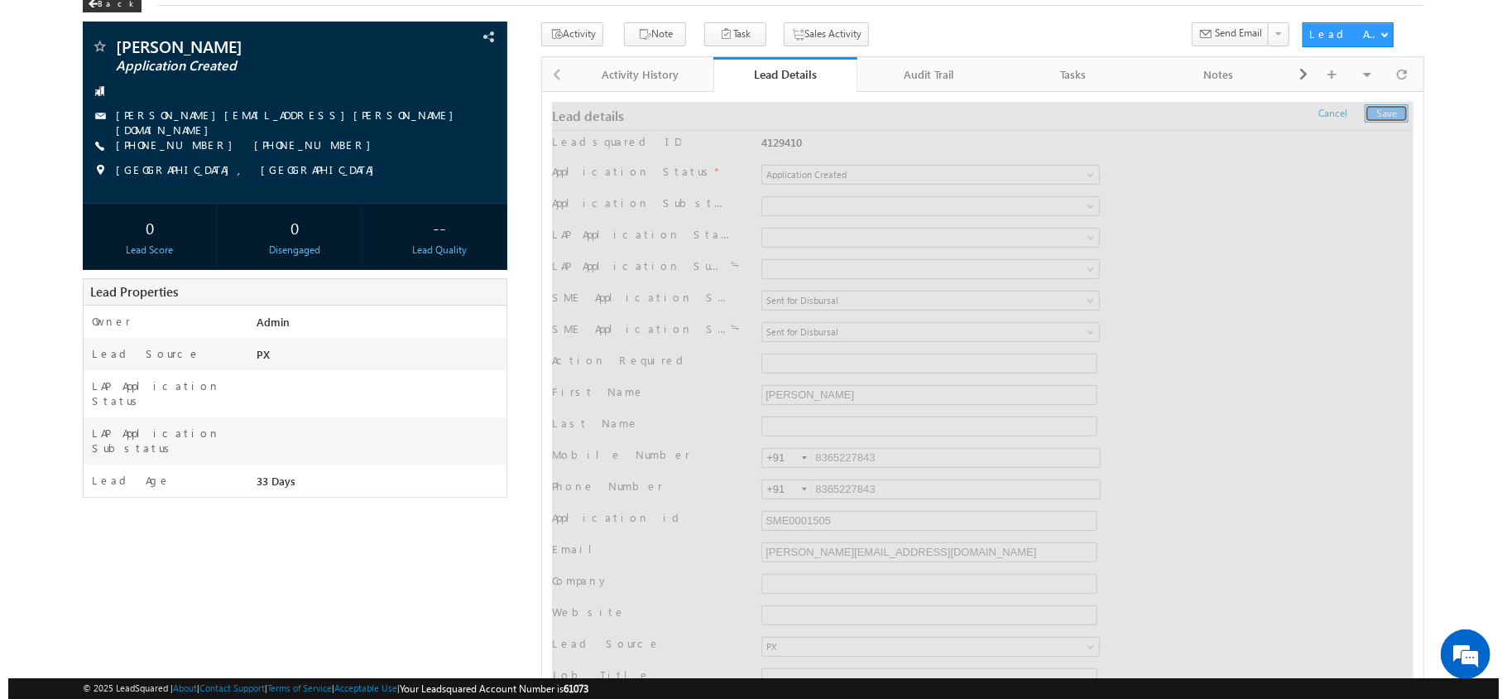
scroll to position [0, 0]
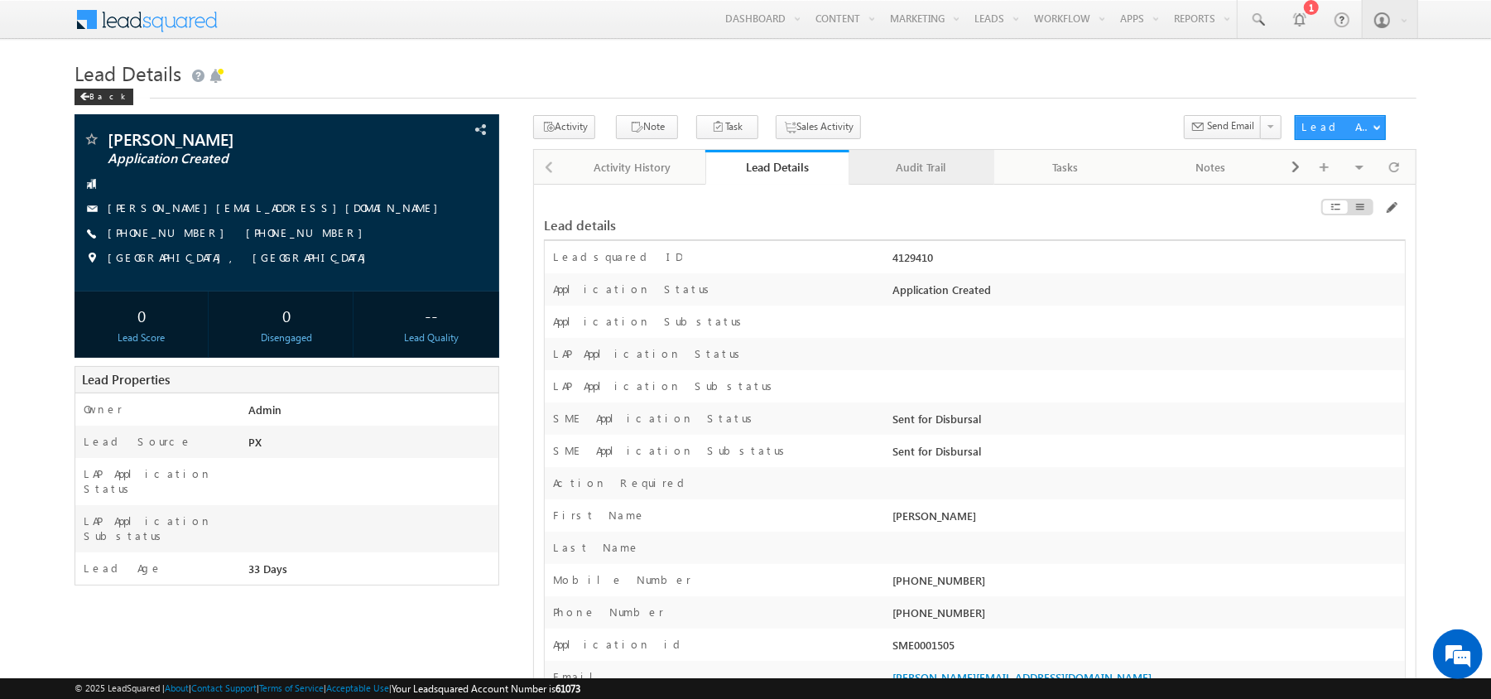
click at [915, 169] on div "Audit Trail" at bounding box center [920, 167] width 117 height 20
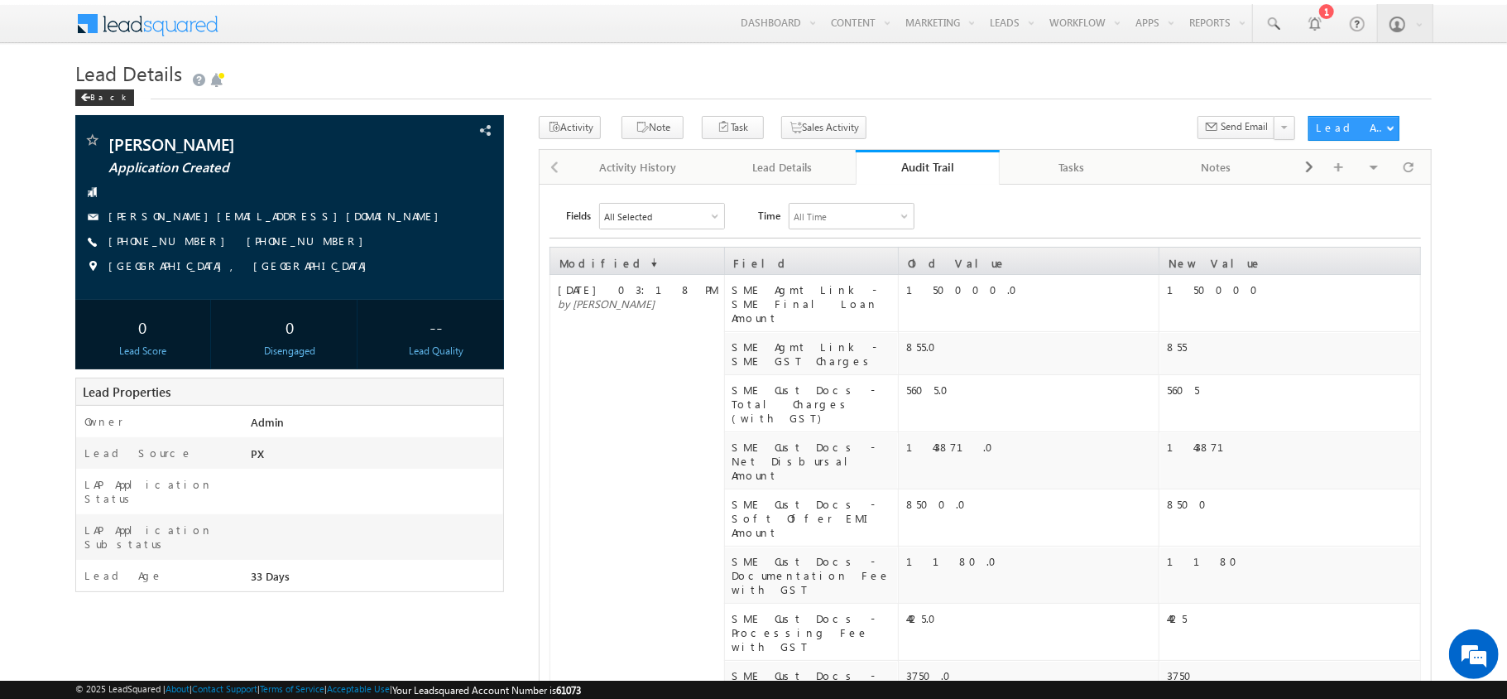
click at [915, 169] on div "Audit Trail" at bounding box center [928, 167] width 120 height 16
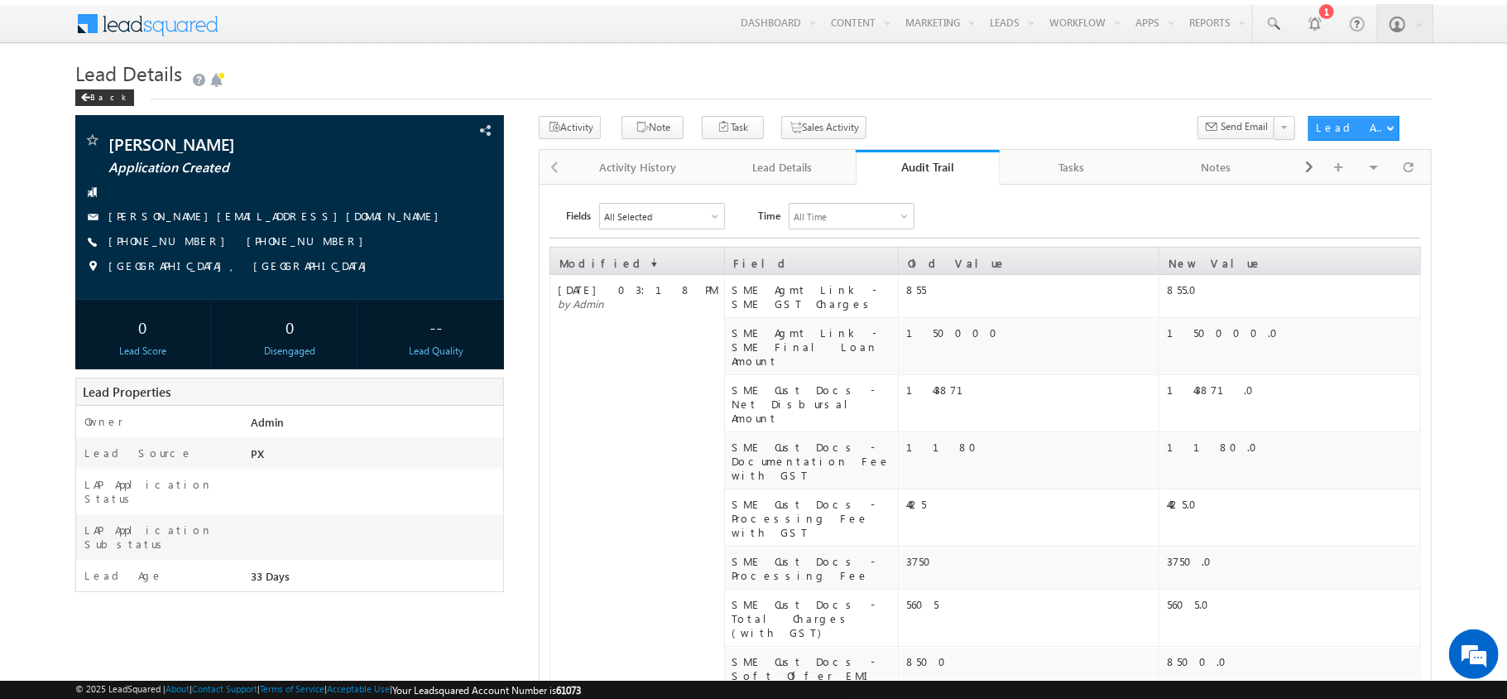
scroll to position [392, 0]
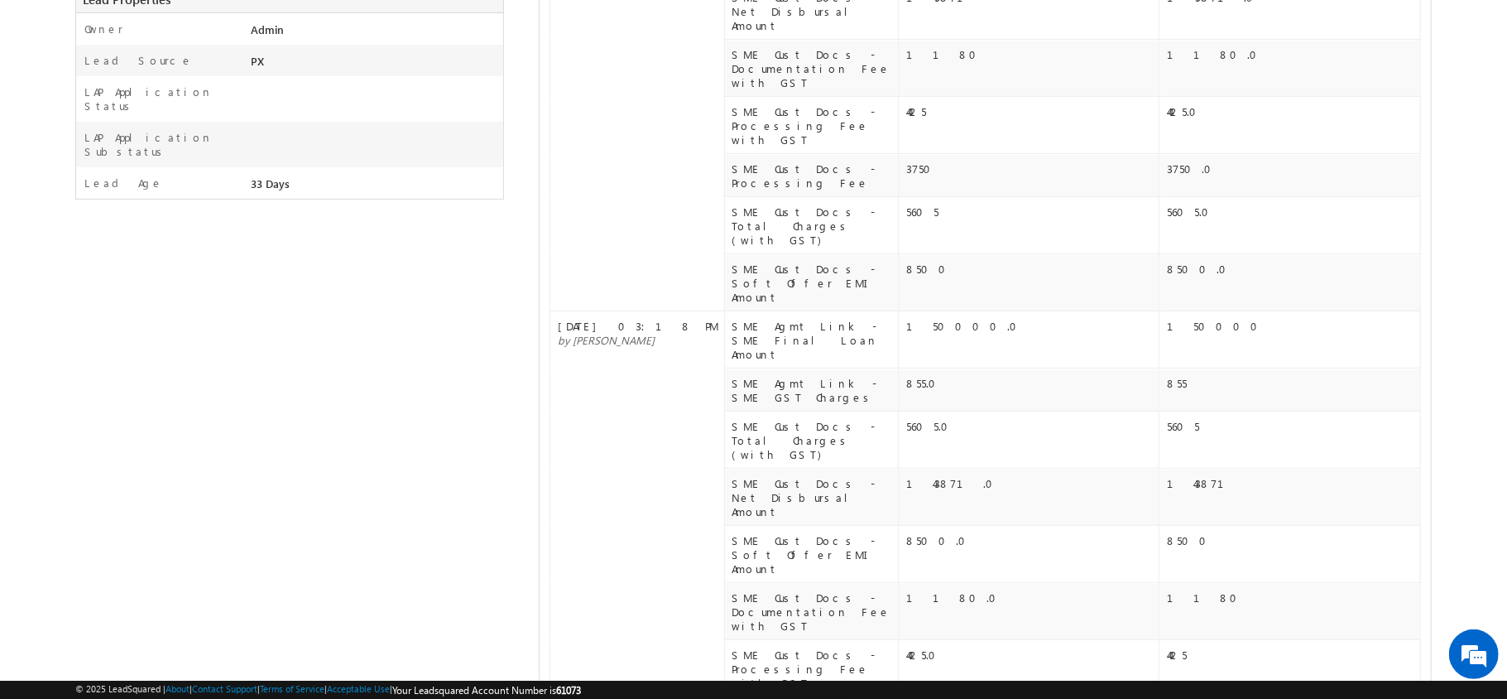
drag, startPoint x: 1304, startPoint y: 577, endPoint x: 1157, endPoint y: 574, distance: 147.4
copy tr "[PERSON_NAME][EMAIL_ADDRESS][DOMAIN_NAME]"
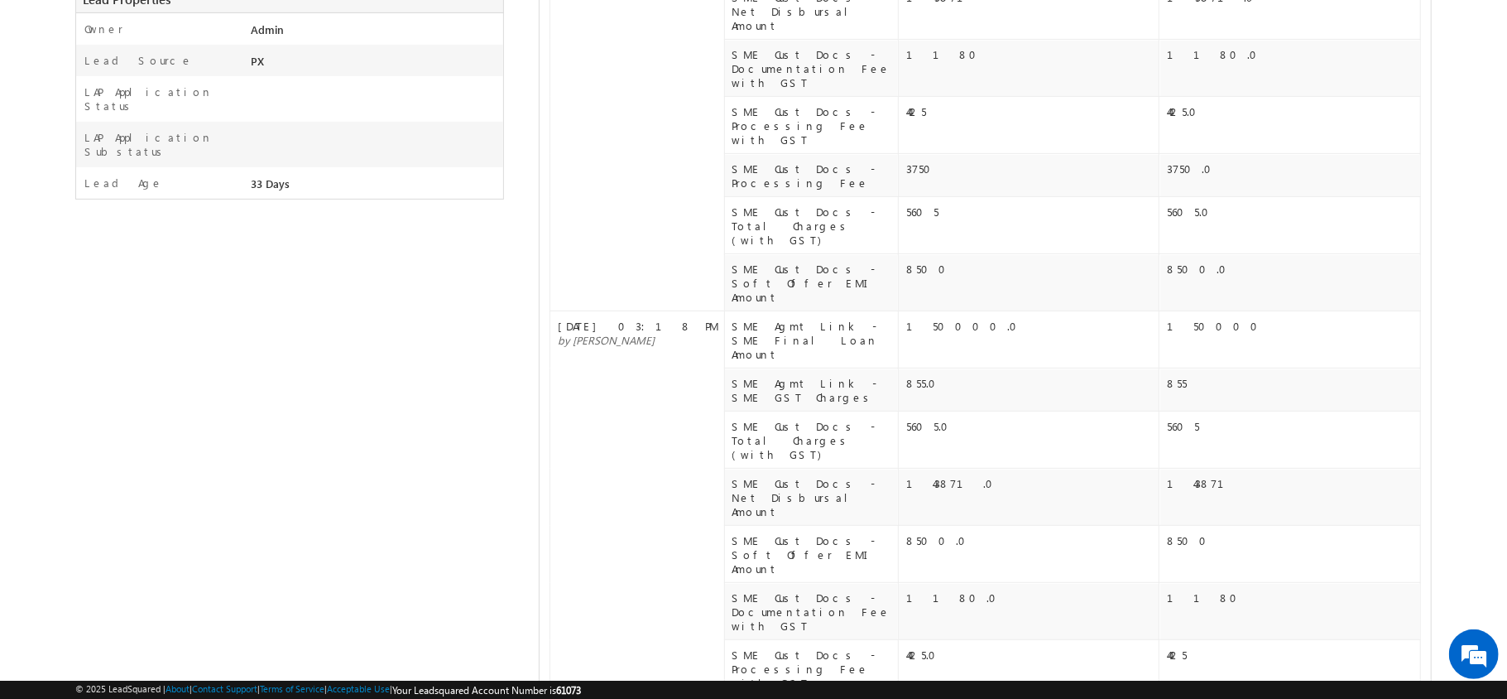
copy div "8365227843"
